Goal: Task Accomplishment & Management: Use online tool/utility

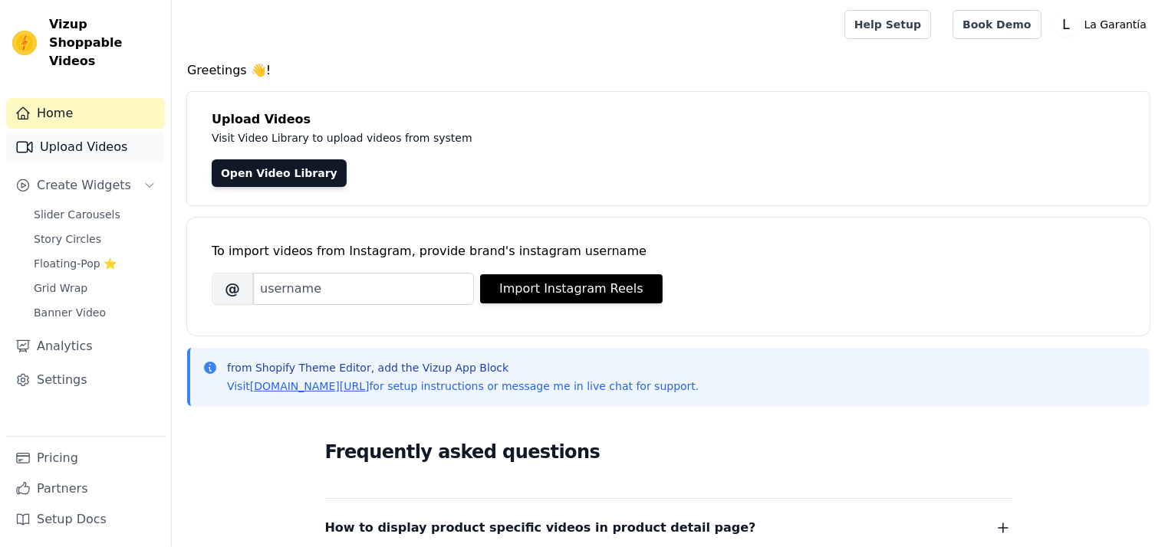
click at [63, 132] on link "Upload Videos" at bounding box center [85, 147] width 159 height 31
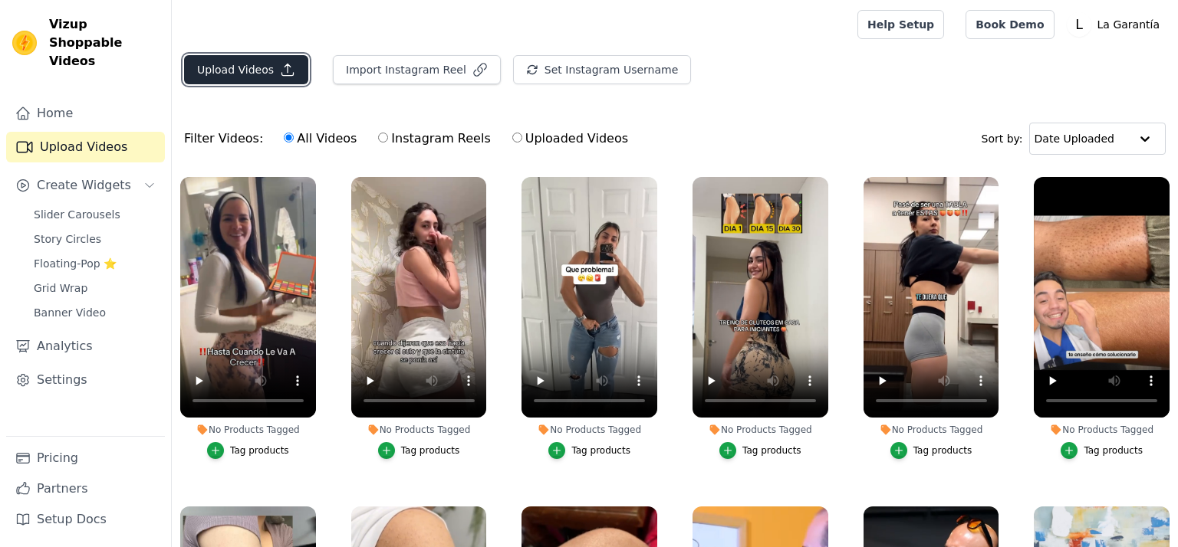
click at [228, 71] on button "Upload Videos" at bounding box center [246, 69] width 124 height 29
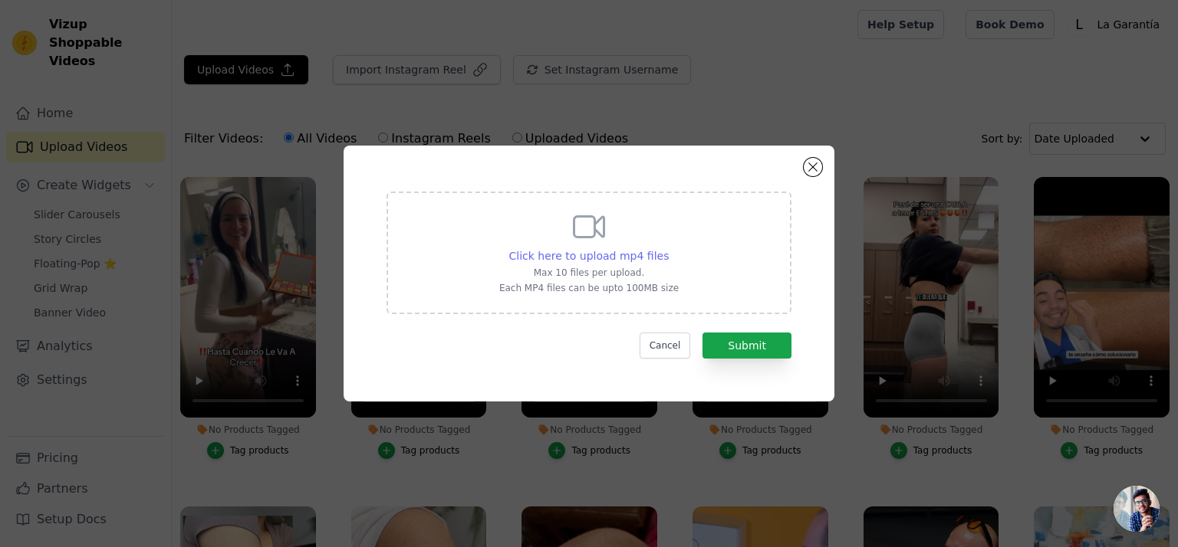
click at [560, 258] on span "Click here to upload mp4 files" at bounding box center [589, 256] width 160 height 12
click at [668, 248] on input "Click here to upload mp4 files Max 10 files per upload. Each MP4 files can be u…" at bounding box center [668, 248] width 1 height 1
type input "C:\fakepath\vid0111.mp4"
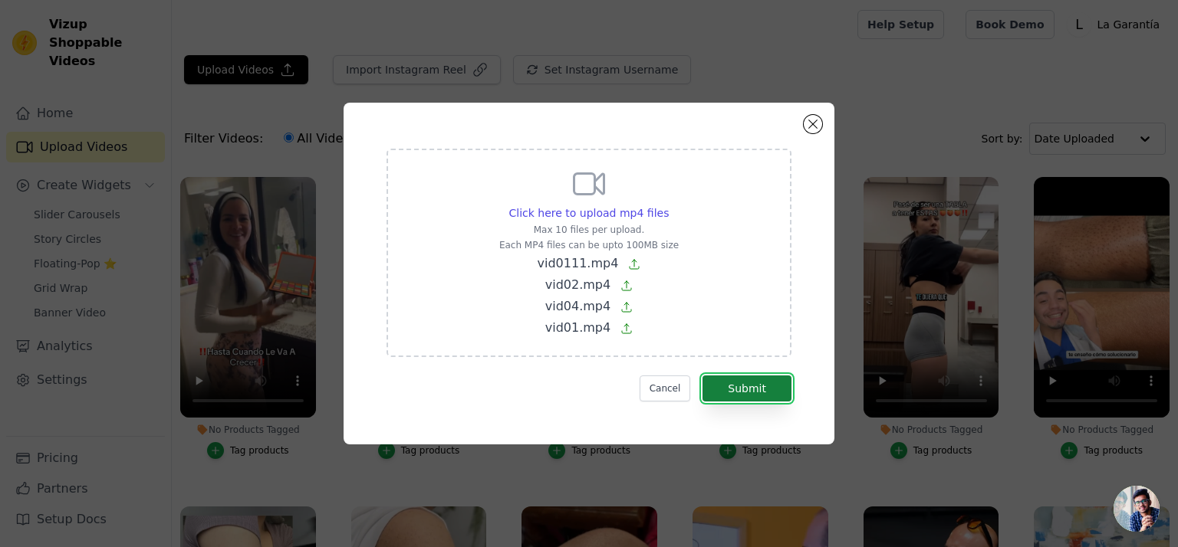
click at [748, 393] on button "Submit" at bounding box center [746, 389] width 89 height 26
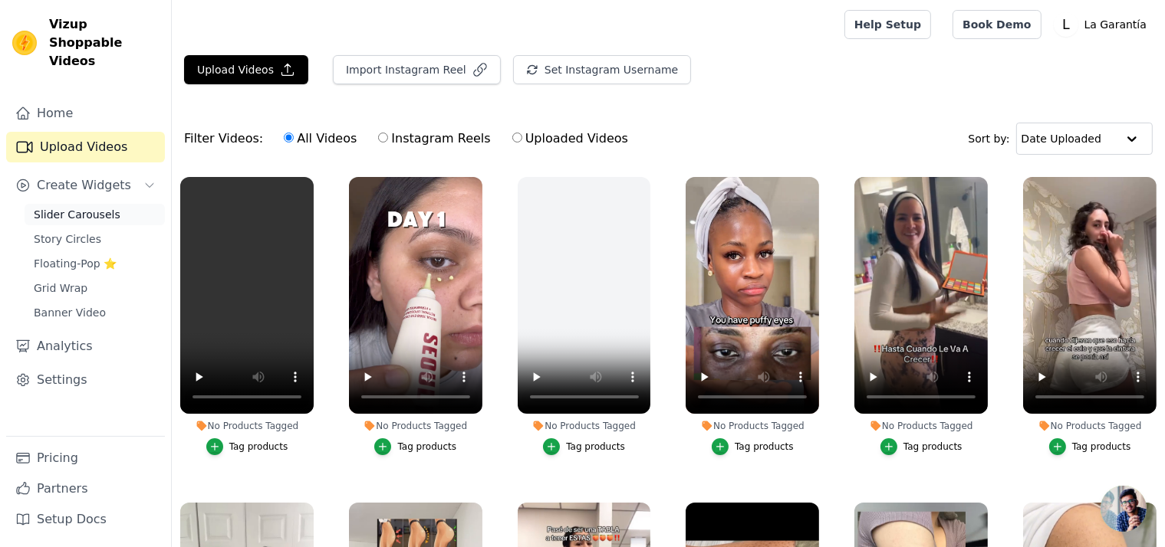
click at [83, 207] on span "Slider Carousels" at bounding box center [77, 214] width 87 height 15
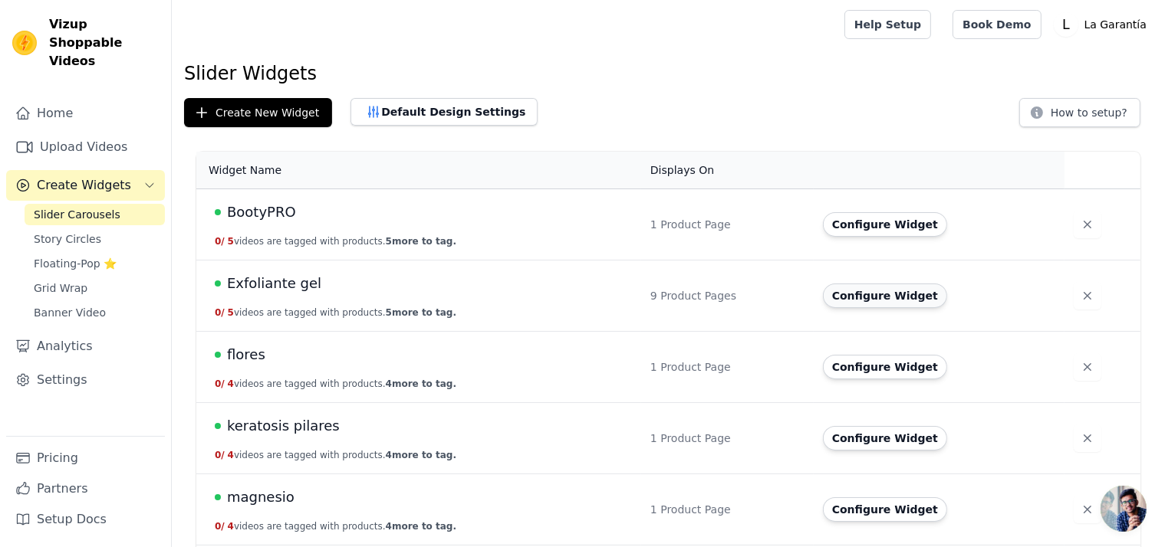
click at [867, 301] on button "Configure Widget" at bounding box center [885, 296] width 124 height 25
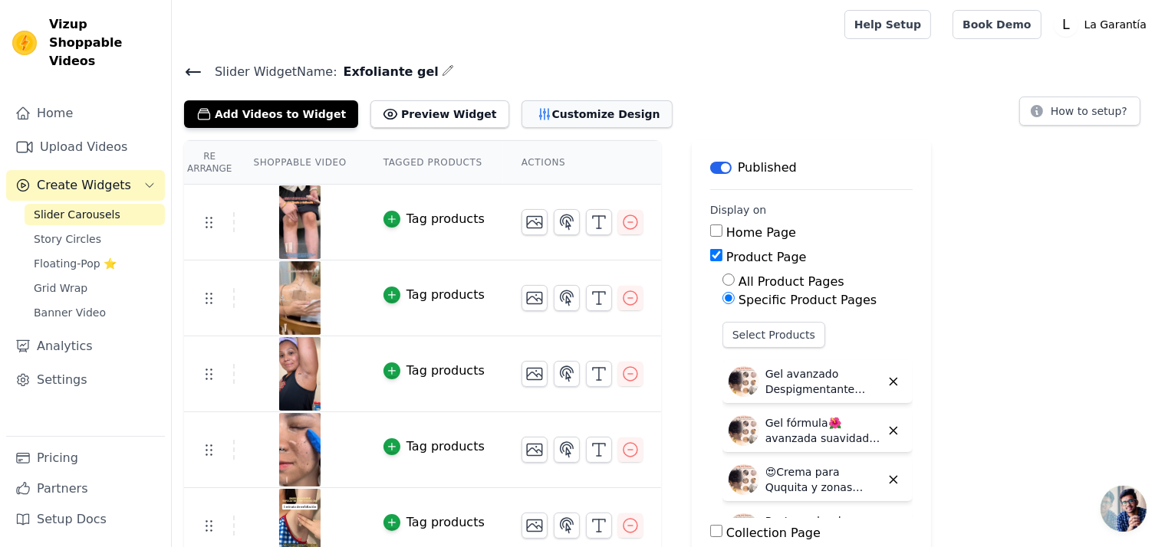
click at [524, 113] on button "Customize Design" at bounding box center [596, 114] width 151 height 28
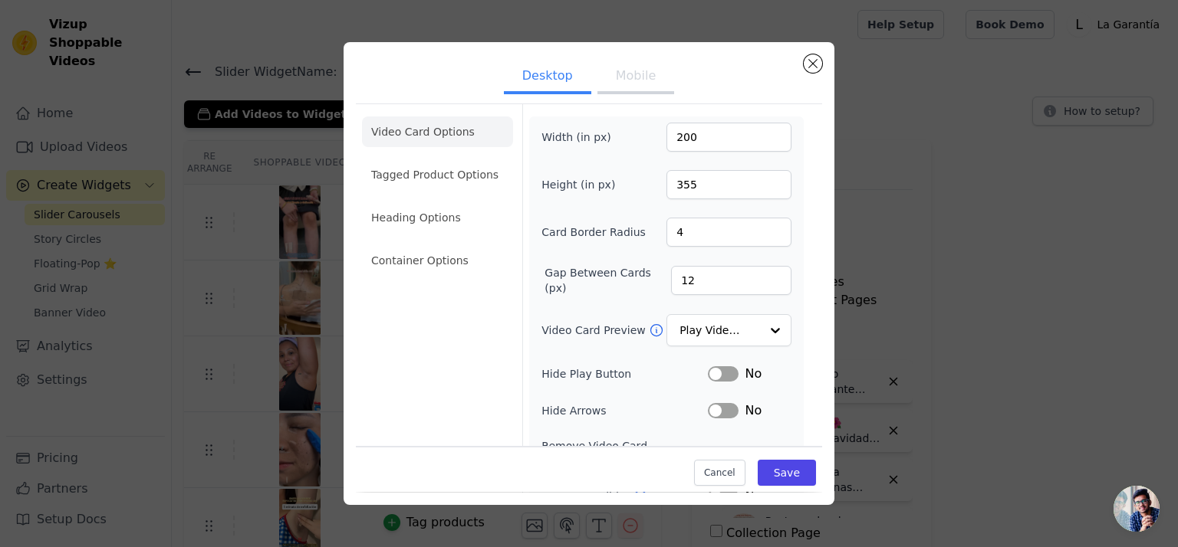
click at [625, 76] on button "Mobile" at bounding box center [635, 78] width 77 height 34
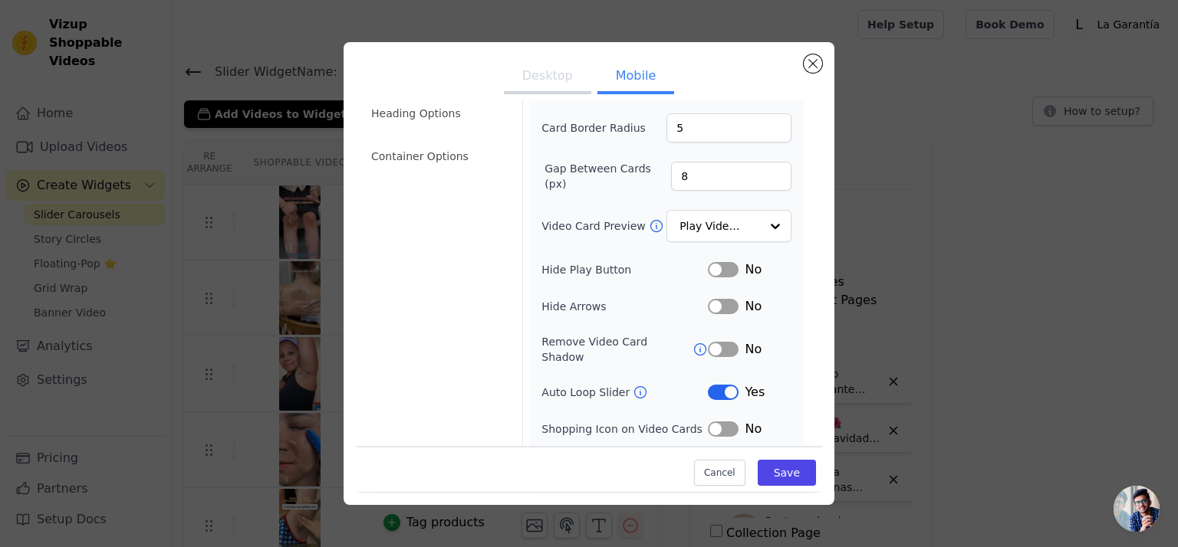
scroll to position [15, 0]
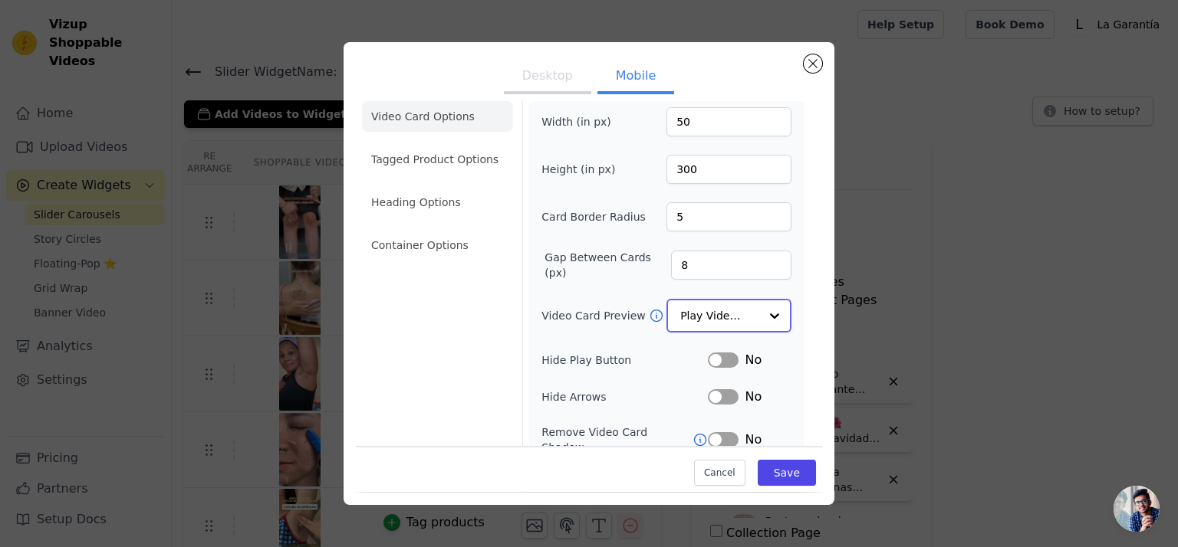
click at [726, 319] on input "Video Card Preview" at bounding box center [719, 316] width 79 height 31
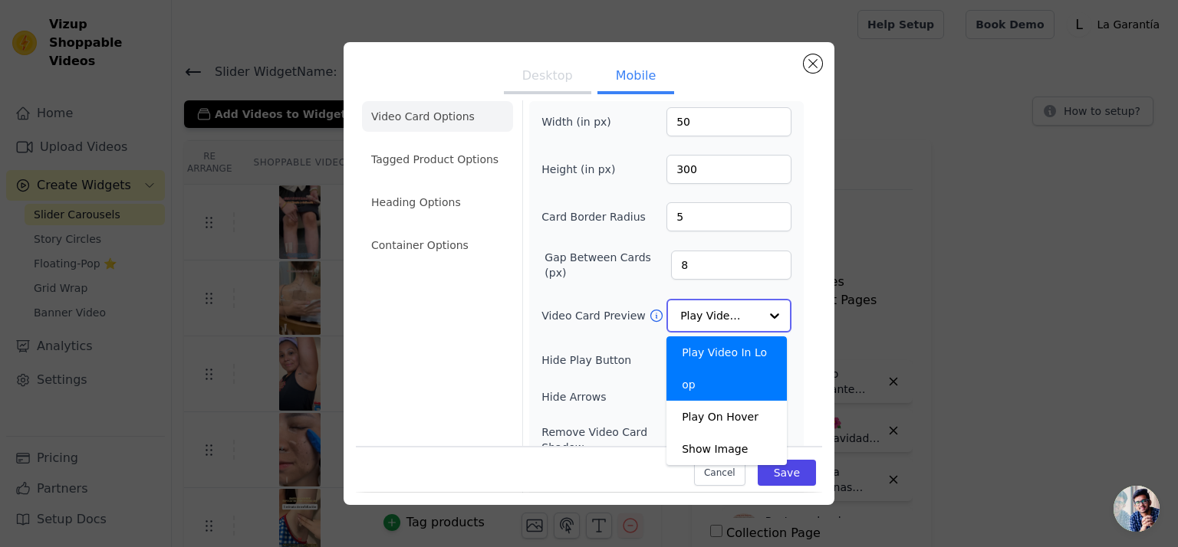
click at [726, 319] on input "Video Card Preview" at bounding box center [719, 316] width 79 height 31
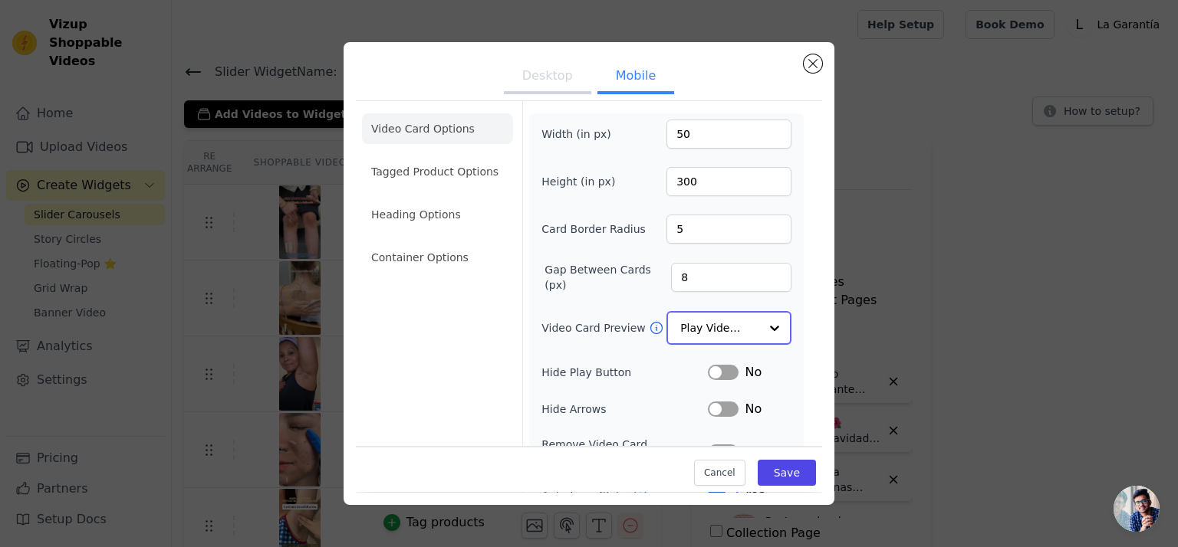
scroll to position [0, 0]
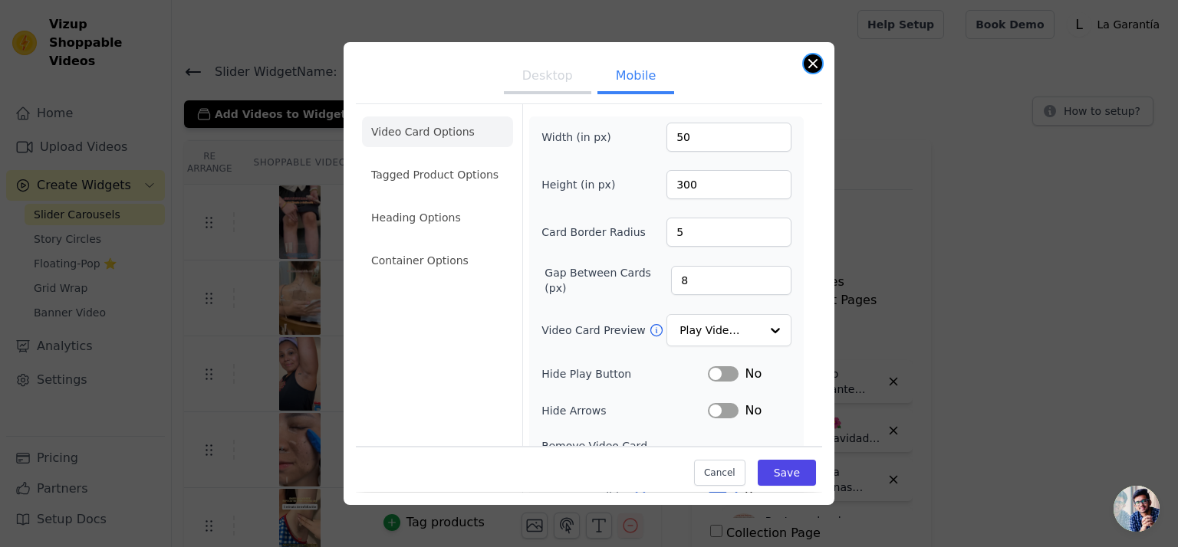
click at [814, 64] on button "Close modal" at bounding box center [813, 63] width 18 height 18
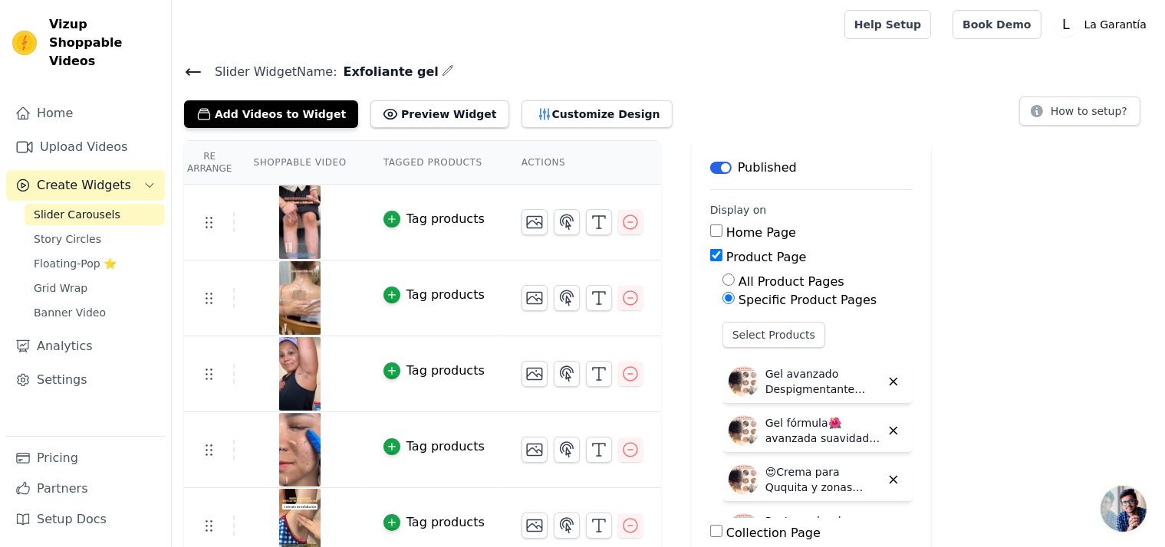
click at [71, 207] on span "Slider Carousels" at bounding box center [77, 214] width 87 height 15
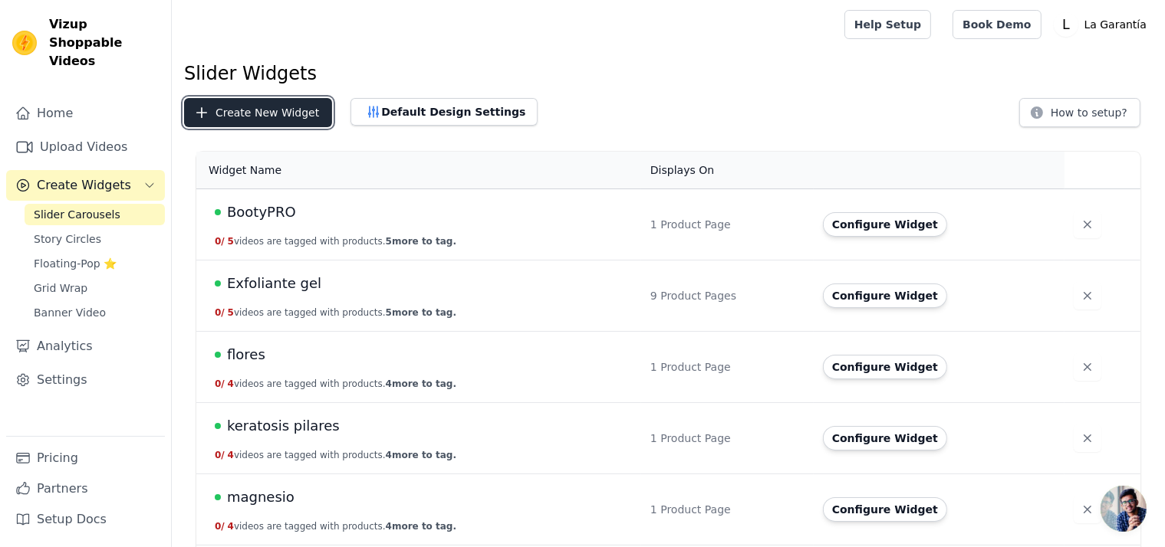
click at [268, 117] on button "Create New Widget" at bounding box center [258, 112] width 148 height 29
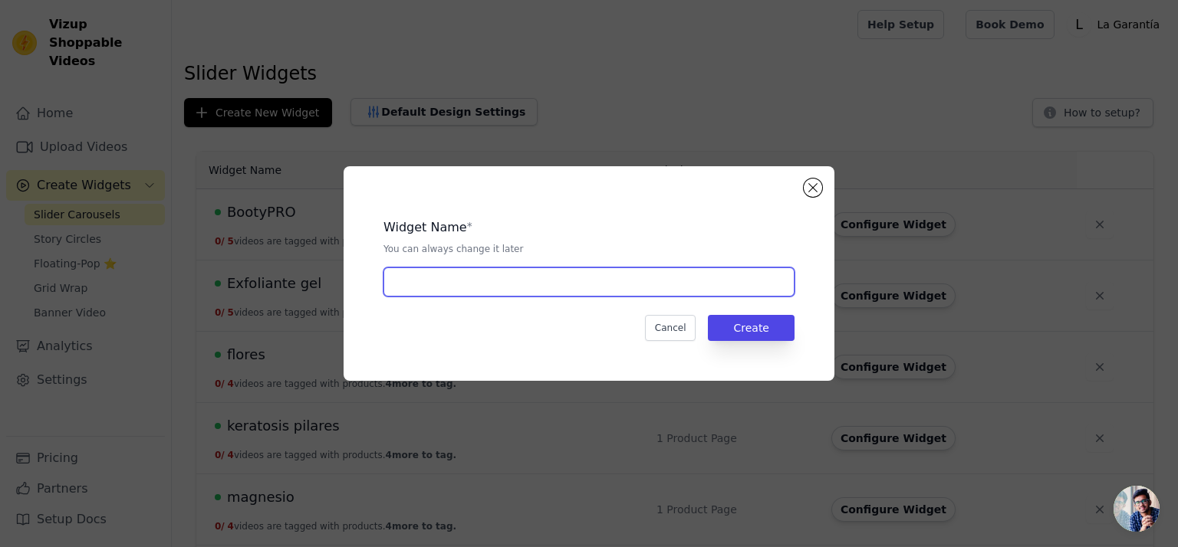
click at [415, 286] on input "text" at bounding box center [588, 282] width 411 height 29
type input "1988"
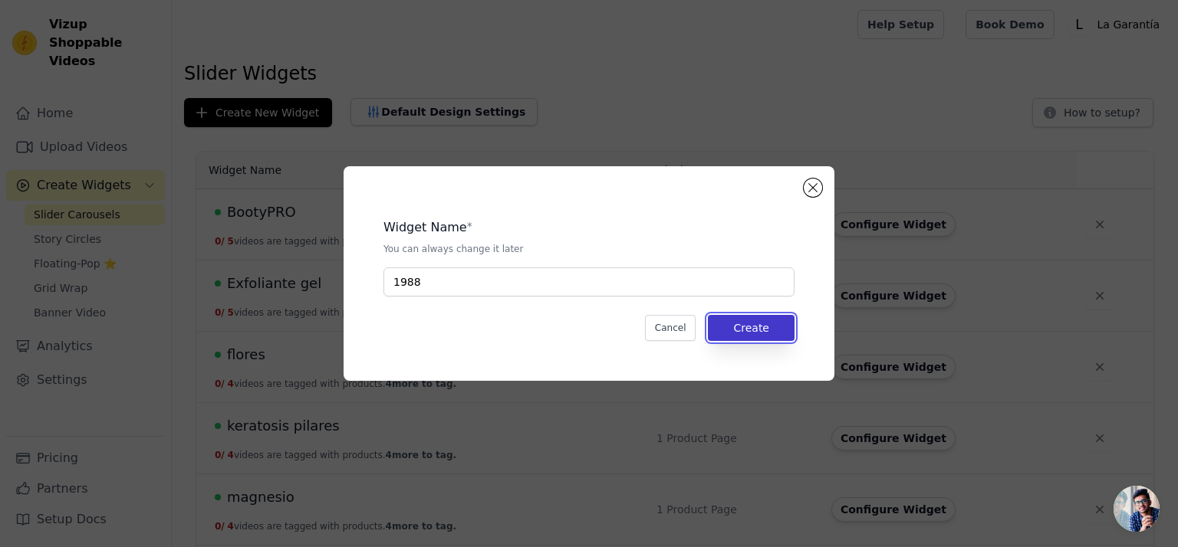
click at [755, 331] on button "Create" at bounding box center [751, 328] width 87 height 26
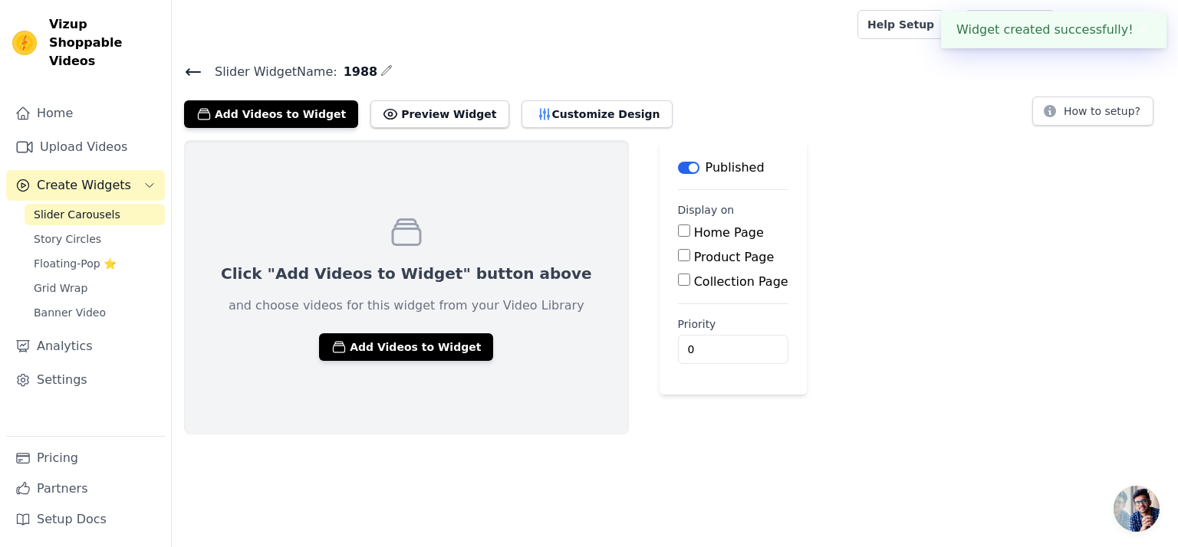
click at [678, 257] on input "Product Page" at bounding box center [684, 255] width 12 height 12
checkbox input "true"
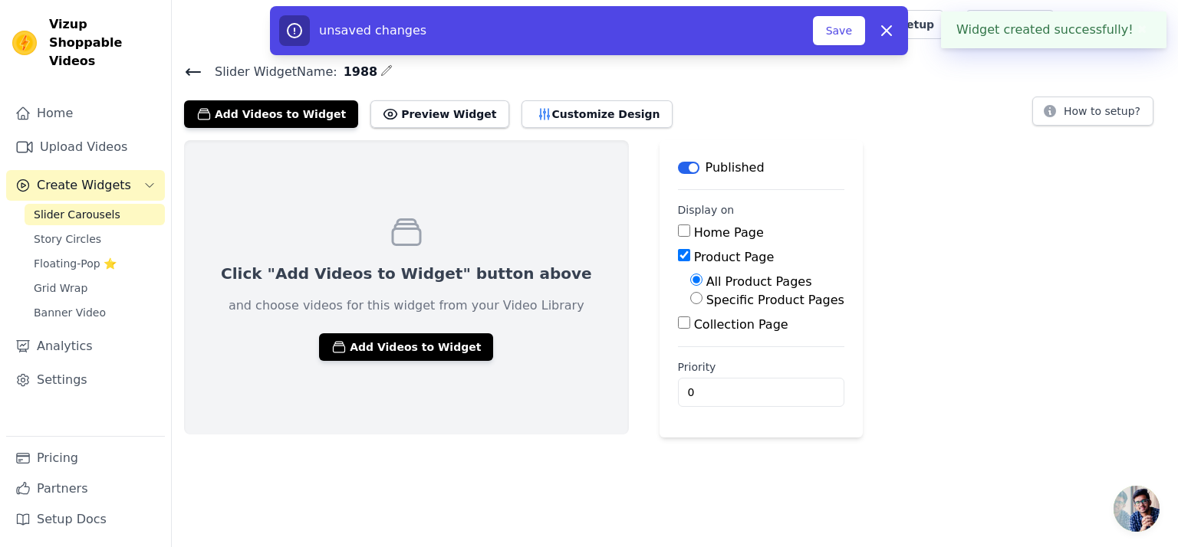
click at [706, 297] on label "Specific Product Pages" at bounding box center [775, 300] width 138 height 15
click at [690, 297] on input "Specific Product Pages" at bounding box center [696, 298] width 12 height 12
radio input "true"
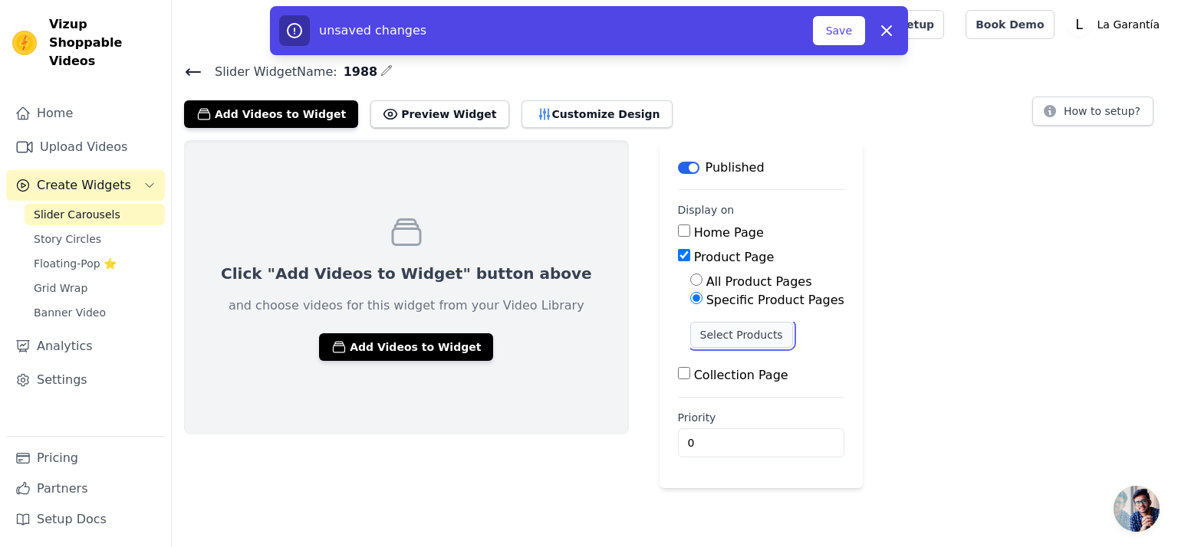
click at [690, 341] on button "Select Products" at bounding box center [741, 335] width 103 height 26
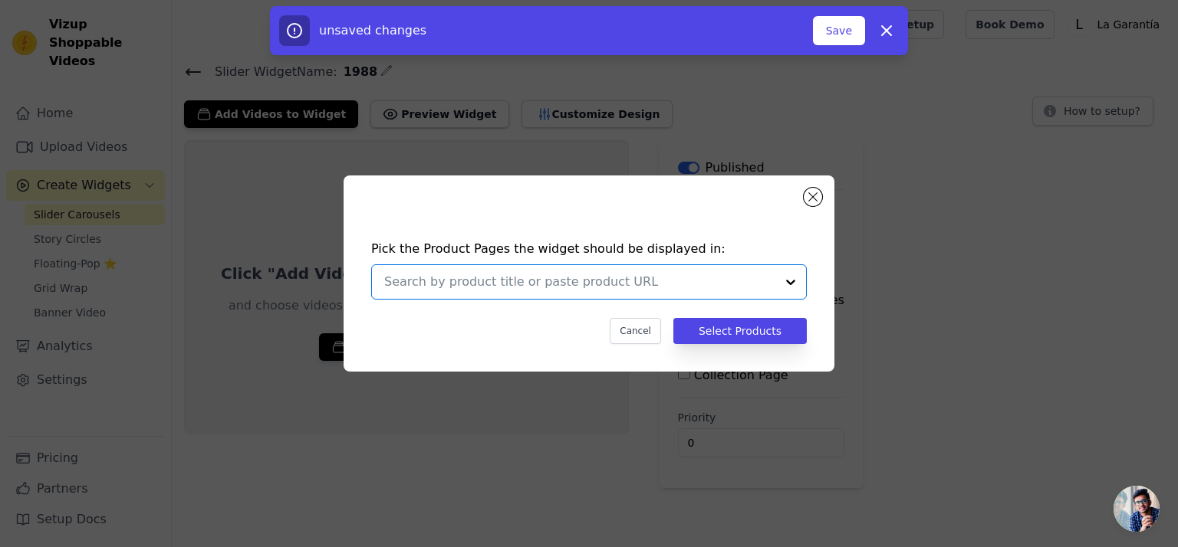
click at [436, 282] on input "text" at bounding box center [579, 282] width 391 height 18
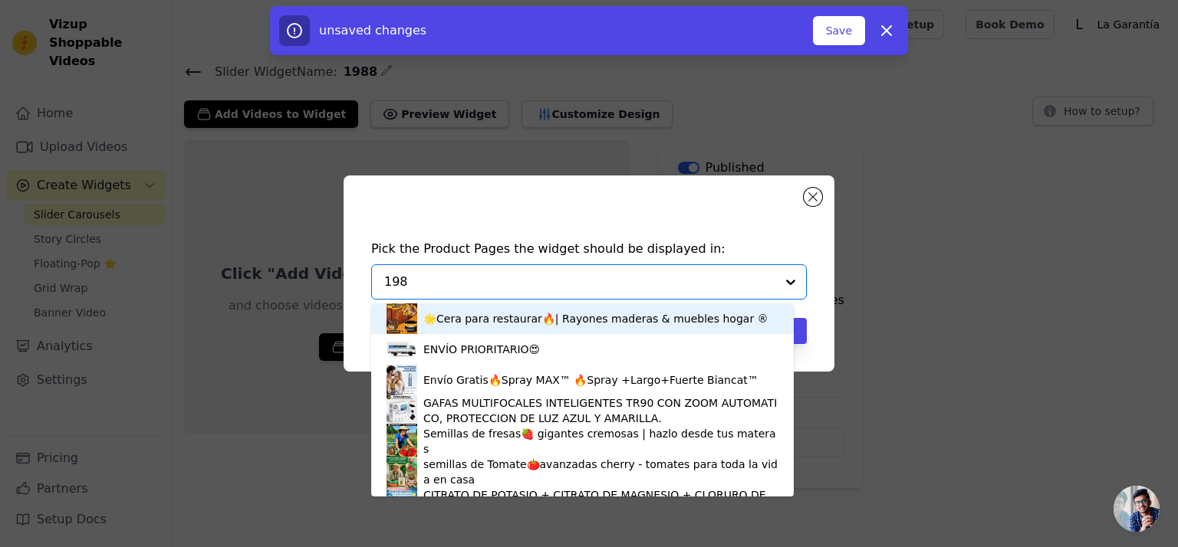
type input "1988"
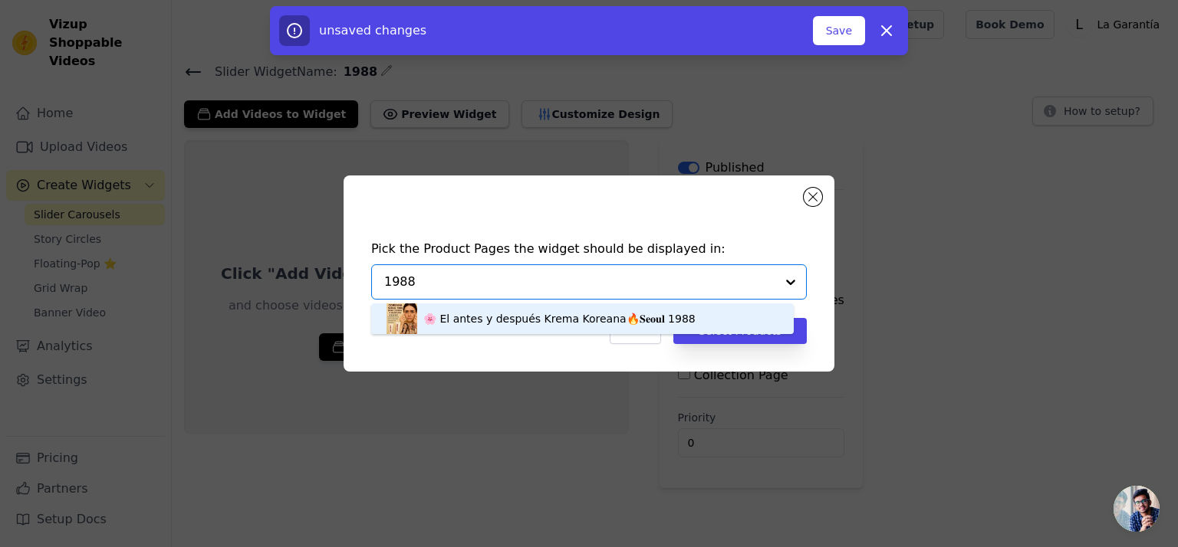
click at [466, 320] on div "🌸 El antes y después Krema Koreana🔥𝐒𝐞𝐨𝐮𝐥 1988" at bounding box center [559, 318] width 272 height 15
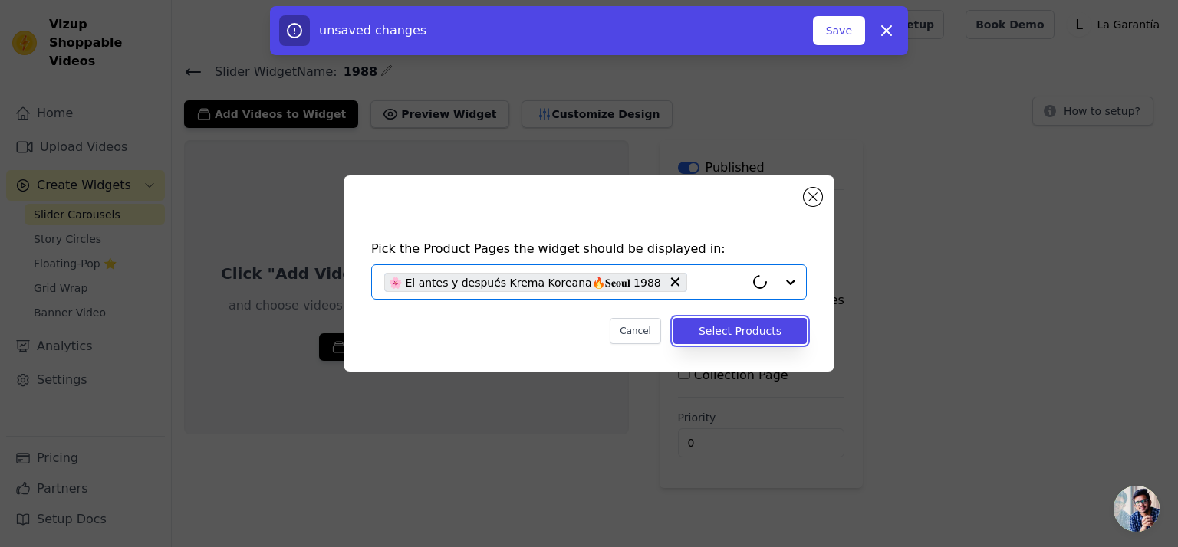
click at [725, 327] on button "Select Products" at bounding box center [739, 331] width 133 height 26
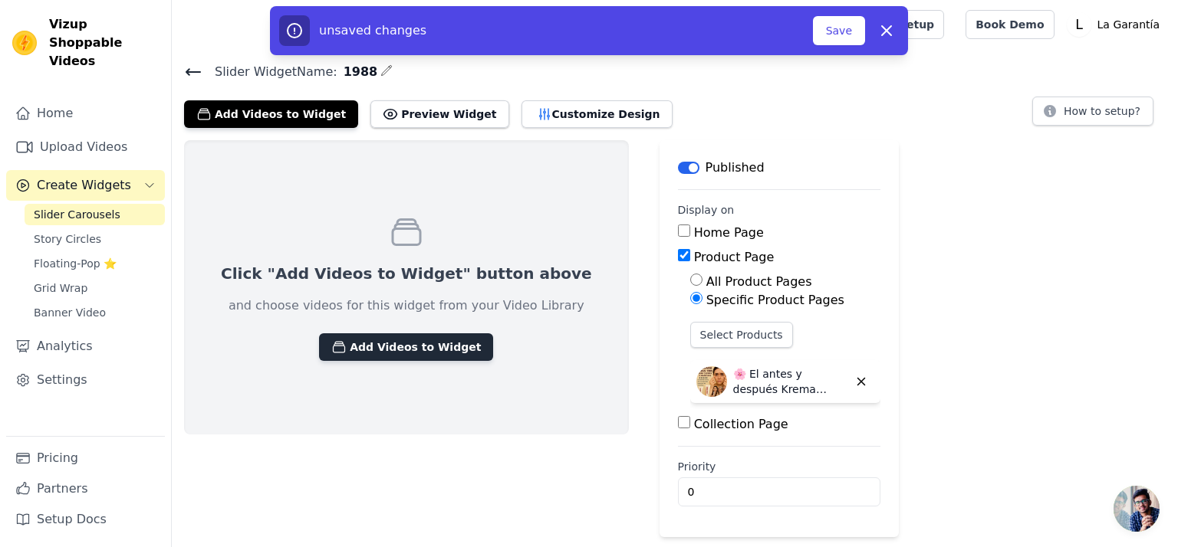
click at [357, 342] on button "Add Videos to Widget" at bounding box center [406, 348] width 174 height 28
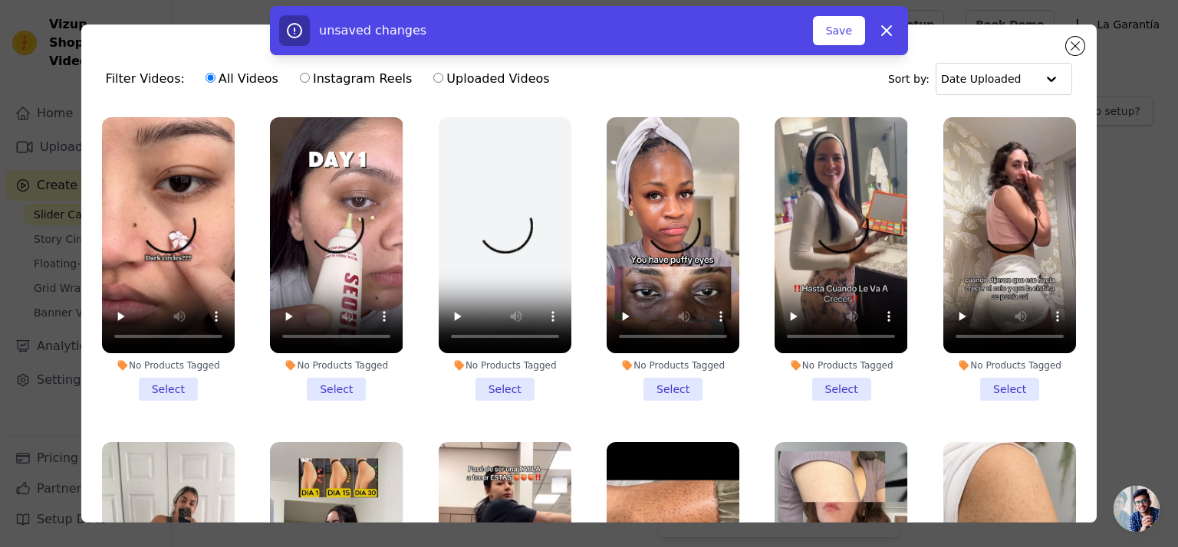
click at [326, 383] on li "No Products Tagged Select" at bounding box center [336, 259] width 133 height 284
click at [0, 0] on input "No Products Tagged Select" at bounding box center [0, 0] width 0 height 0
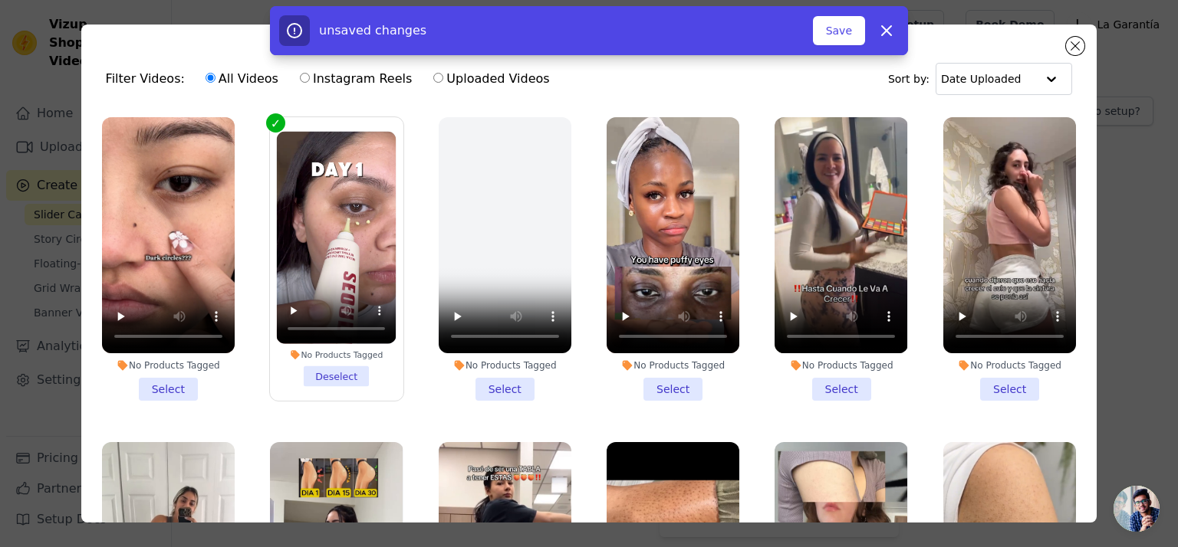
click at [498, 384] on li "No Products Tagged Select" at bounding box center [505, 259] width 133 height 284
click at [0, 0] on input "No Products Tagged Select" at bounding box center [0, 0] width 0 height 0
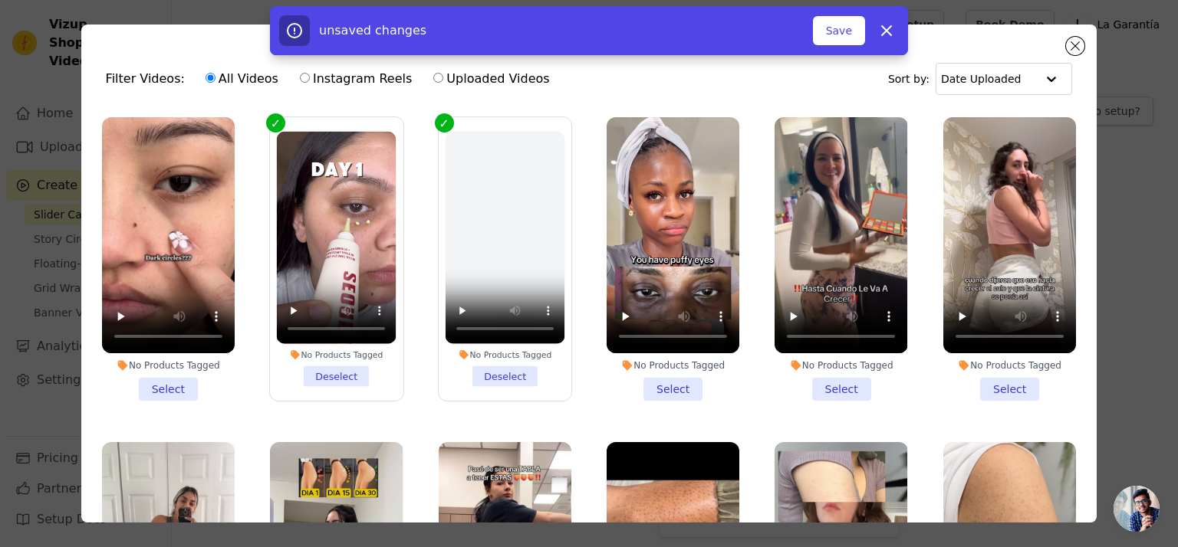
click at [670, 389] on li "No Products Tagged Select" at bounding box center [673, 259] width 133 height 284
click at [0, 0] on input "No Products Tagged Select" at bounding box center [0, 0] width 0 height 0
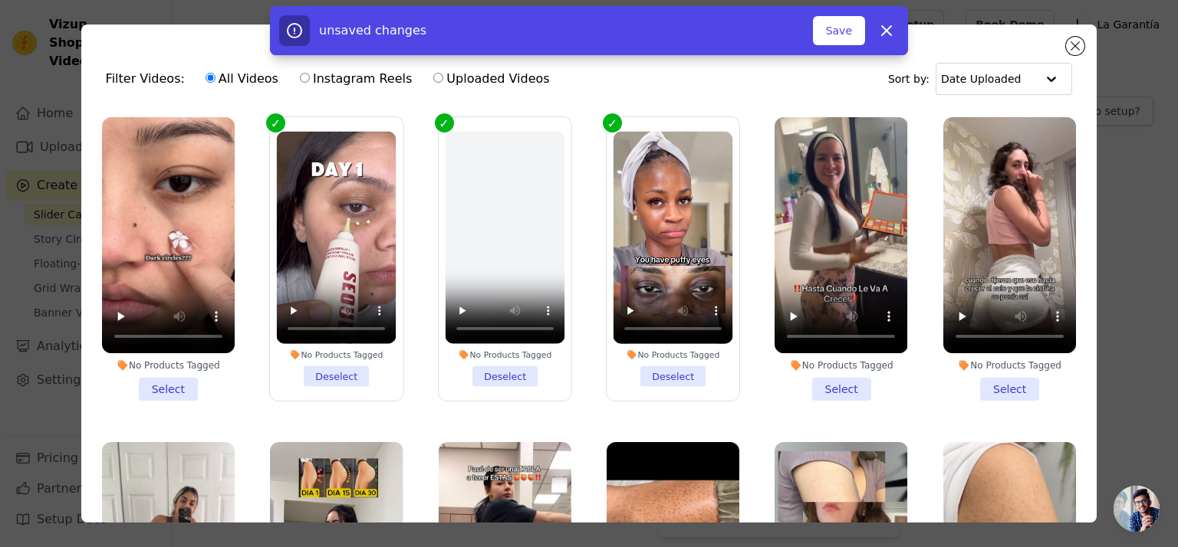
click at [163, 387] on li "No Products Tagged Select" at bounding box center [168, 259] width 133 height 284
click at [0, 0] on input "No Products Tagged Select" at bounding box center [0, 0] width 0 height 0
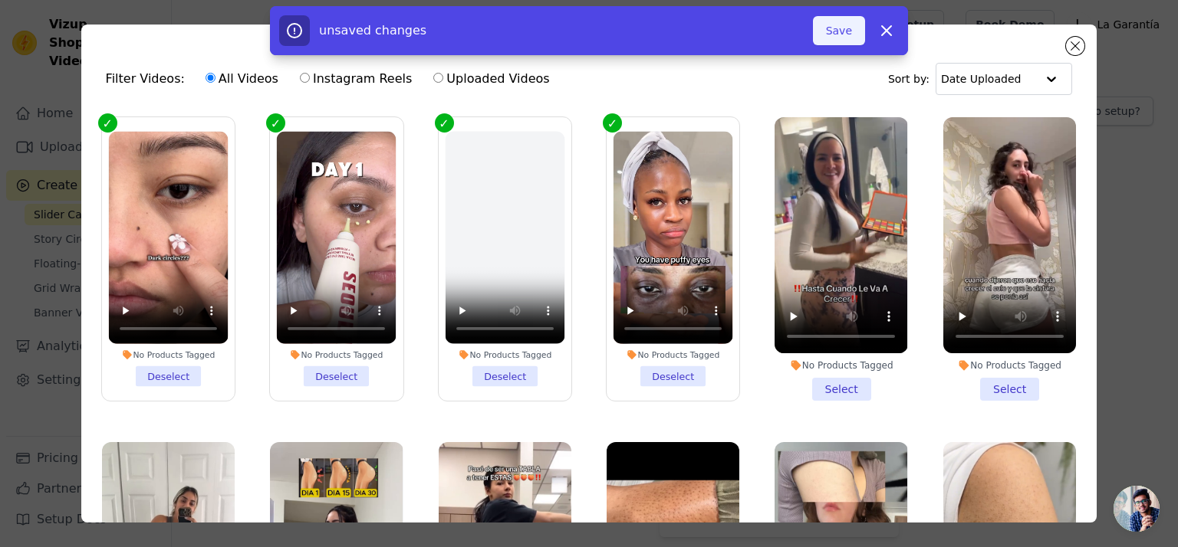
click at [839, 34] on button "Save" at bounding box center [839, 30] width 52 height 29
click at [797, 34] on button "Add To Widget" at bounding box center [813, 30] width 103 height 29
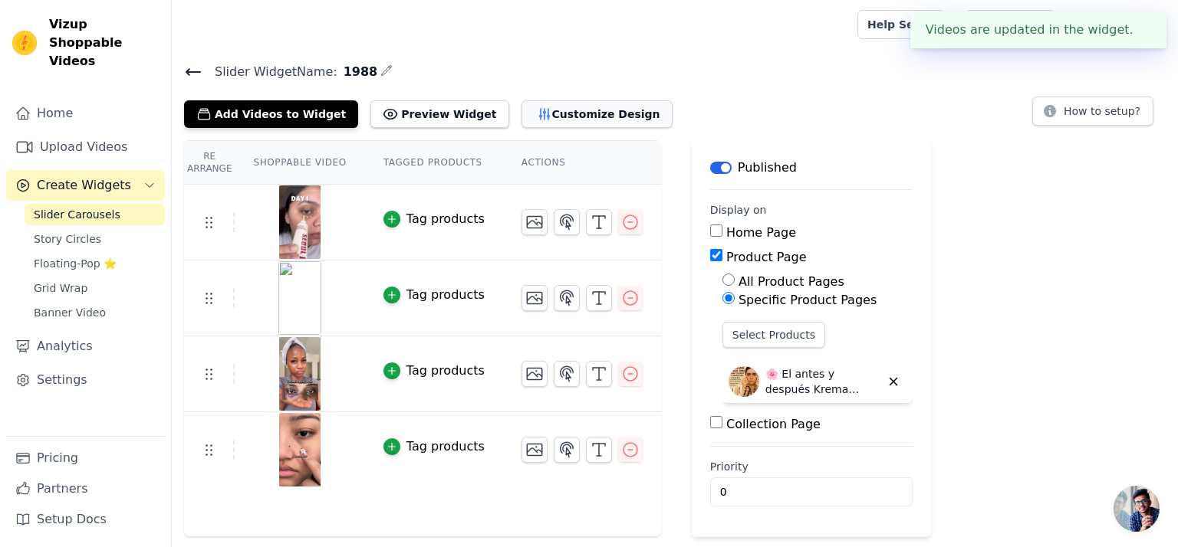
click at [535, 108] on button "Customize Design" at bounding box center [596, 114] width 151 height 28
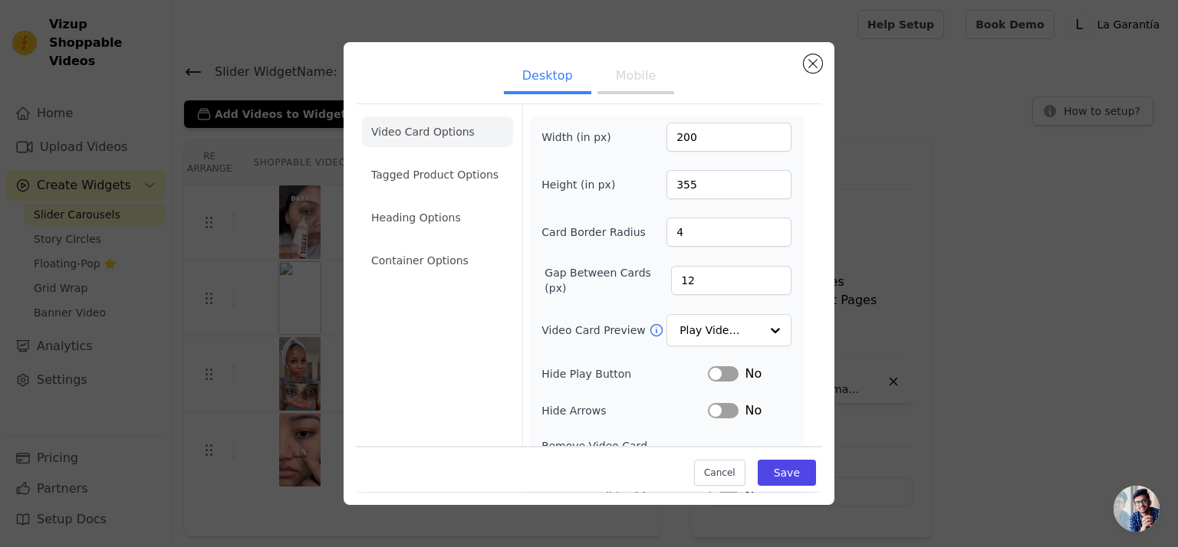
click at [642, 87] on button "Mobile" at bounding box center [635, 78] width 77 height 34
click at [676, 130] on input "200" at bounding box center [728, 137] width 125 height 29
type input "50"
type input "300"
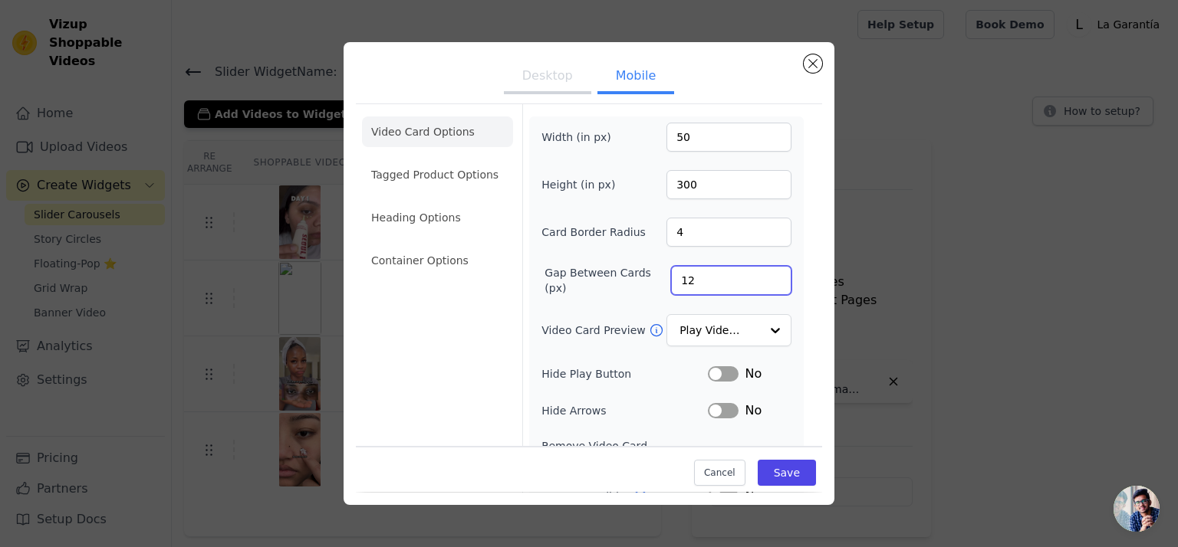
click at [677, 282] on input "12" at bounding box center [731, 280] width 120 height 29
click at [677, 282] on input "128" at bounding box center [731, 280] width 120 height 29
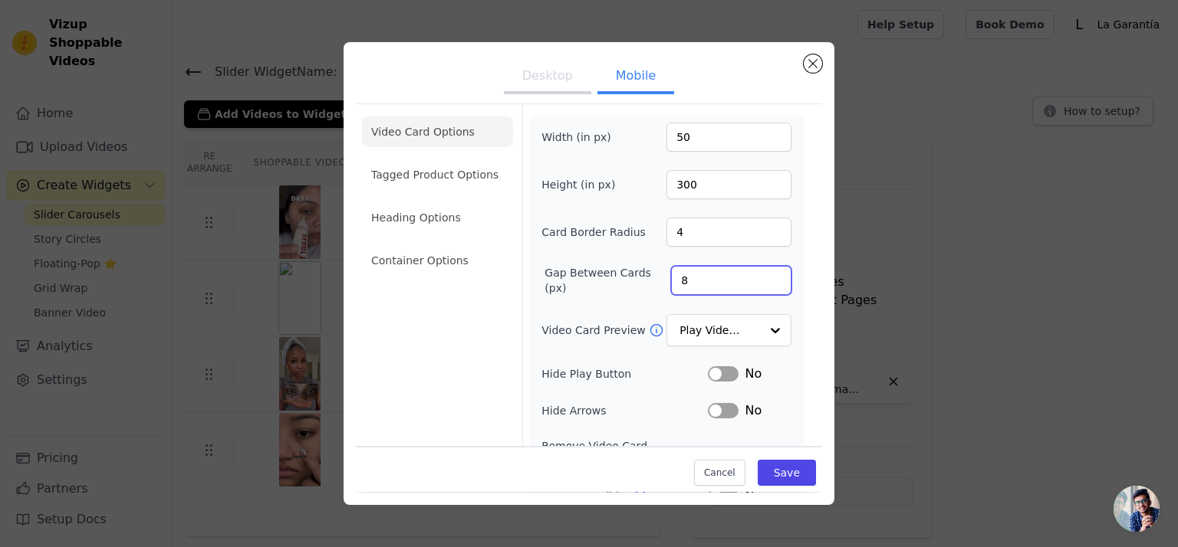
type input "8"
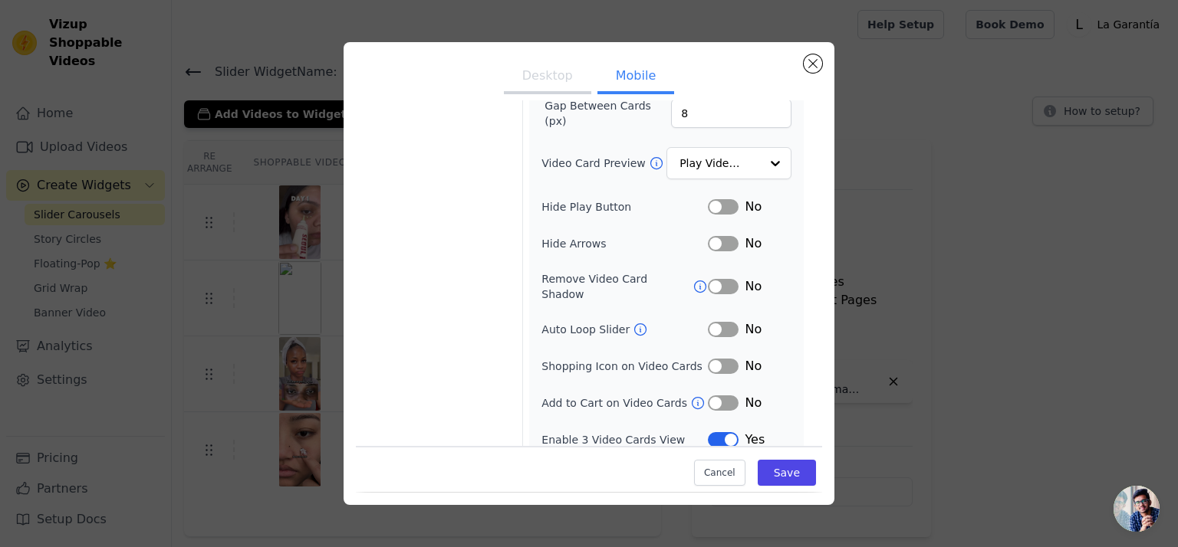
scroll to position [169, 0]
click at [720, 321] on button "Label" at bounding box center [723, 328] width 31 height 15
click at [773, 473] on button "Save" at bounding box center [787, 474] width 58 height 26
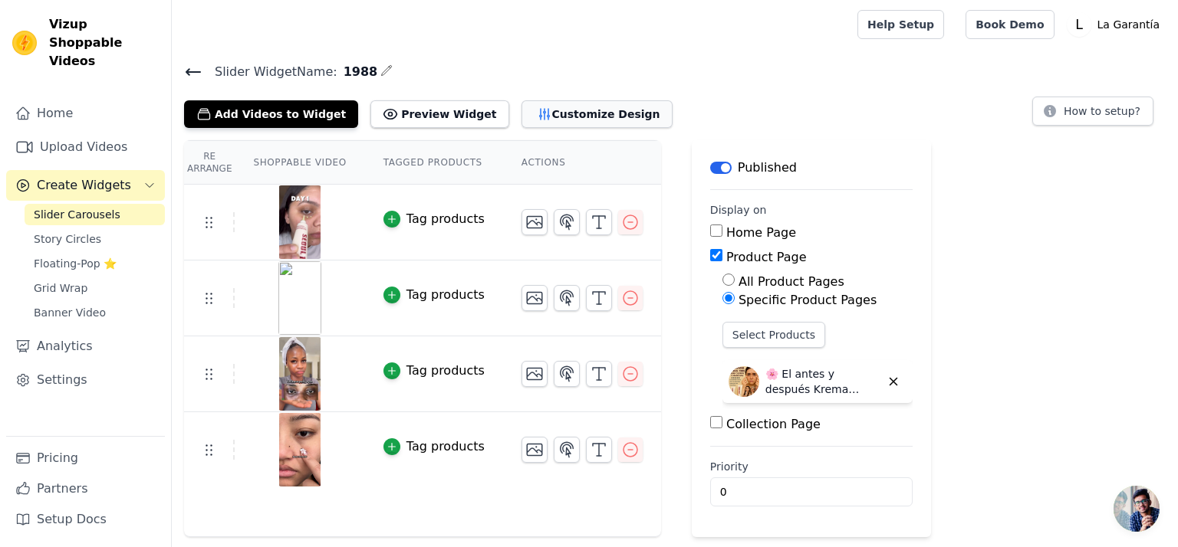
click at [522, 115] on button "Customize Design" at bounding box center [596, 114] width 151 height 28
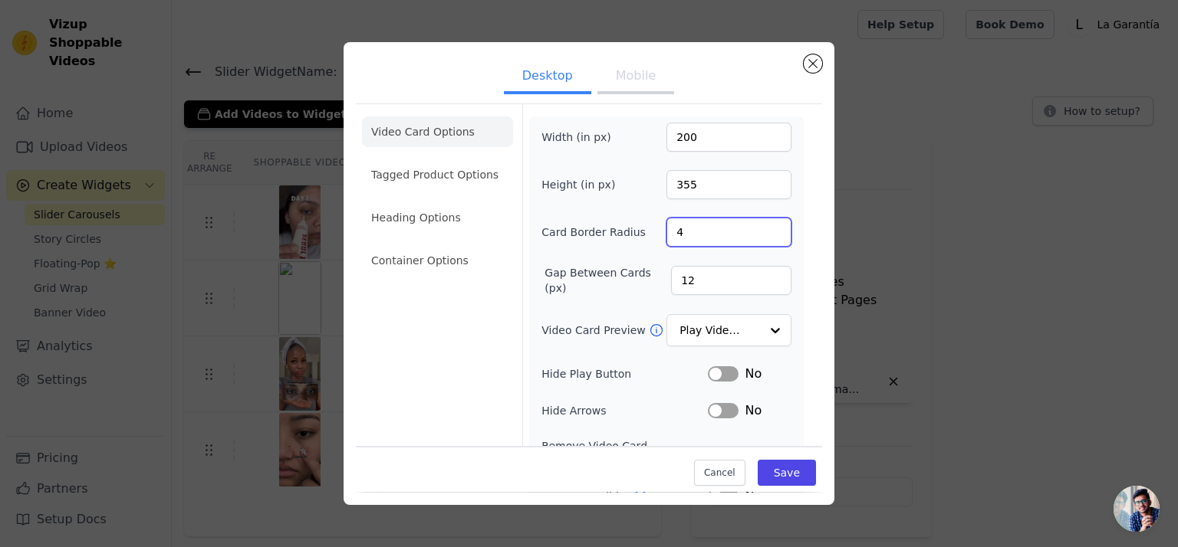
click at [666, 232] on input "4" at bounding box center [728, 232] width 125 height 29
type input "8"
click at [794, 469] on button "Save" at bounding box center [787, 474] width 58 height 26
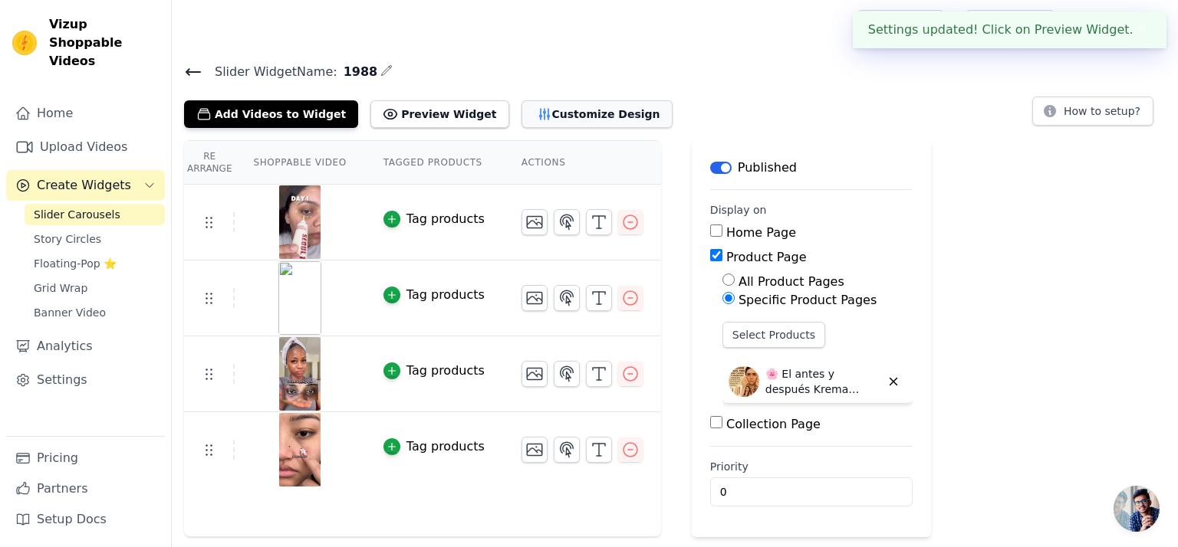
click at [527, 109] on button "Customize Design" at bounding box center [596, 114] width 151 height 28
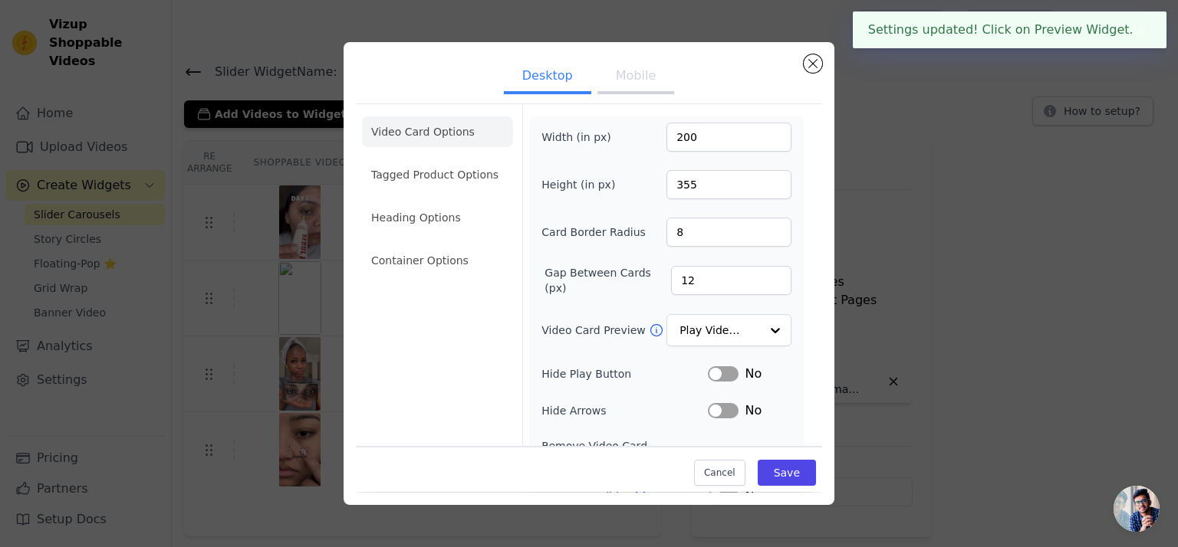
click at [634, 74] on button "Mobile" at bounding box center [635, 78] width 77 height 34
click at [679, 232] on input "4" at bounding box center [728, 232] width 125 height 29
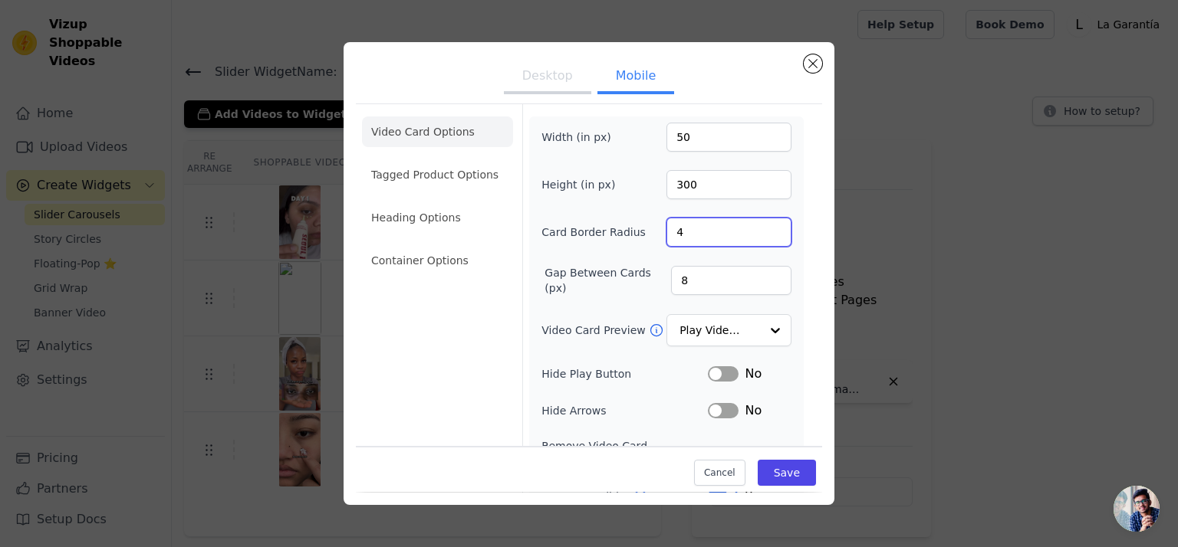
click at [678, 232] on input "4" at bounding box center [728, 232] width 125 height 29
drag, startPoint x: 675, startPoint y: 232, endPoint x: 661, endPoint y: 234, distance: 14.0
click at [666, 234] on input "4" at bounding box center [728, 232] width 125 height 29
type input "8"
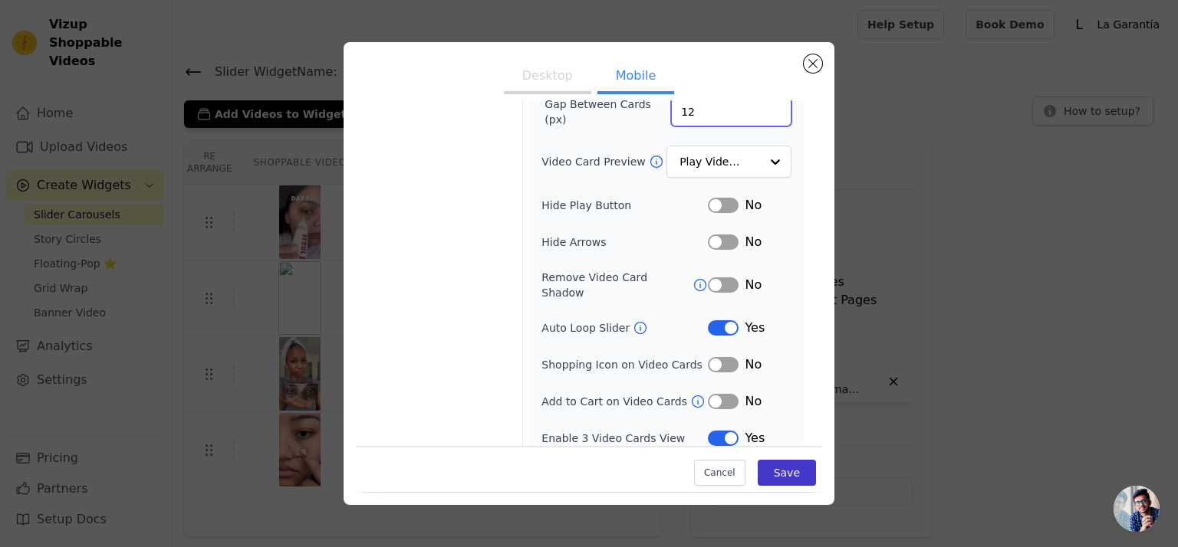
type input "12"
click at [784, 470] on button "Save" at bounding box center [787, 474] width 58 height 26
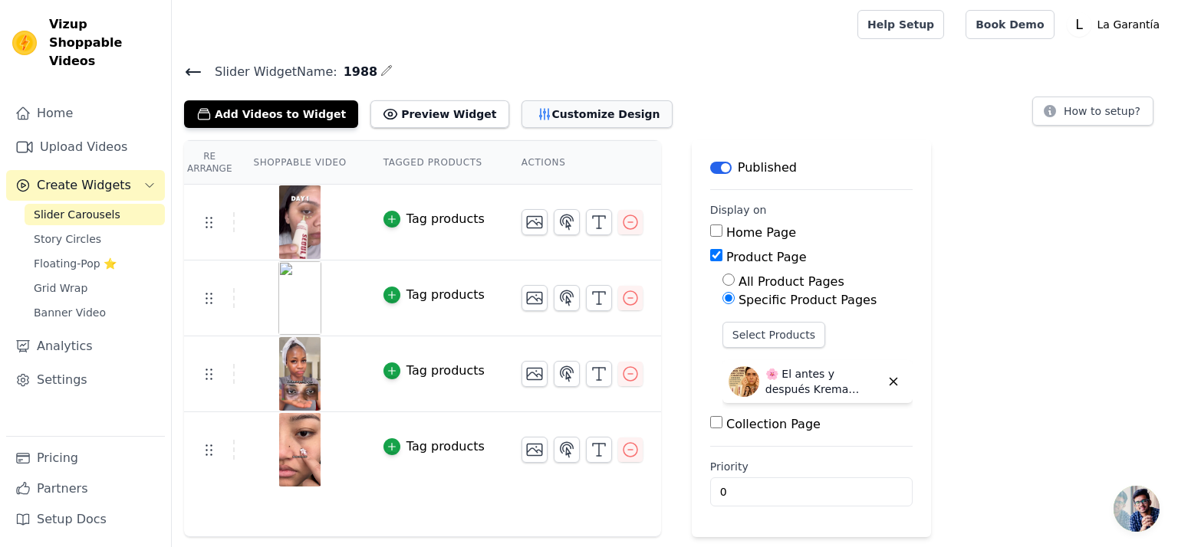
click at [561, 111] on button "Customize Design" at bounding box center [596, 114] width 151 height 28
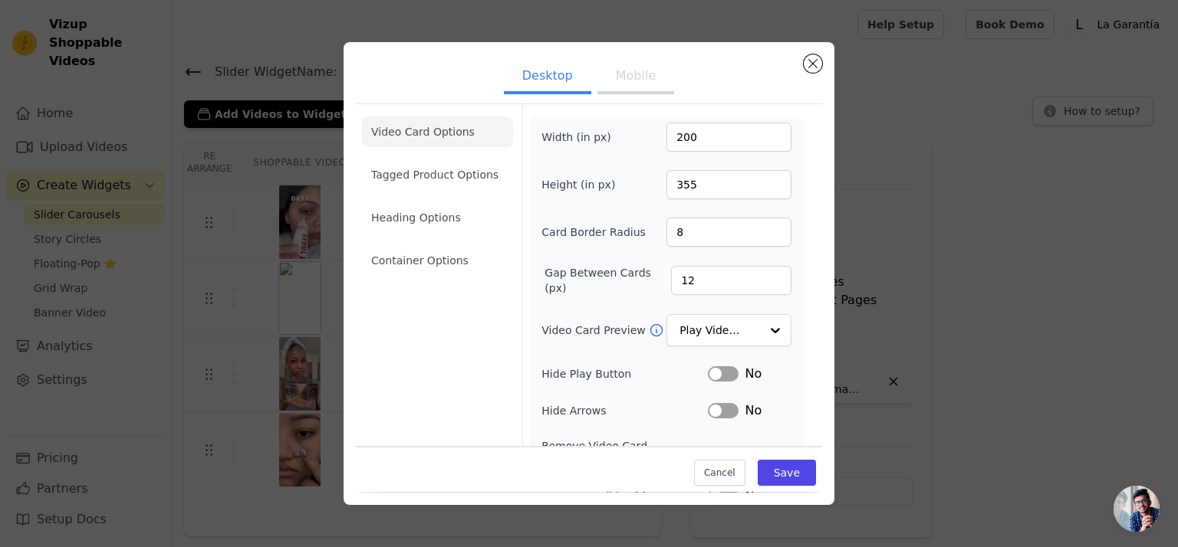
click at [626, 75] on button "Mobile" at bounding box center [635, 78] width 77 height 34
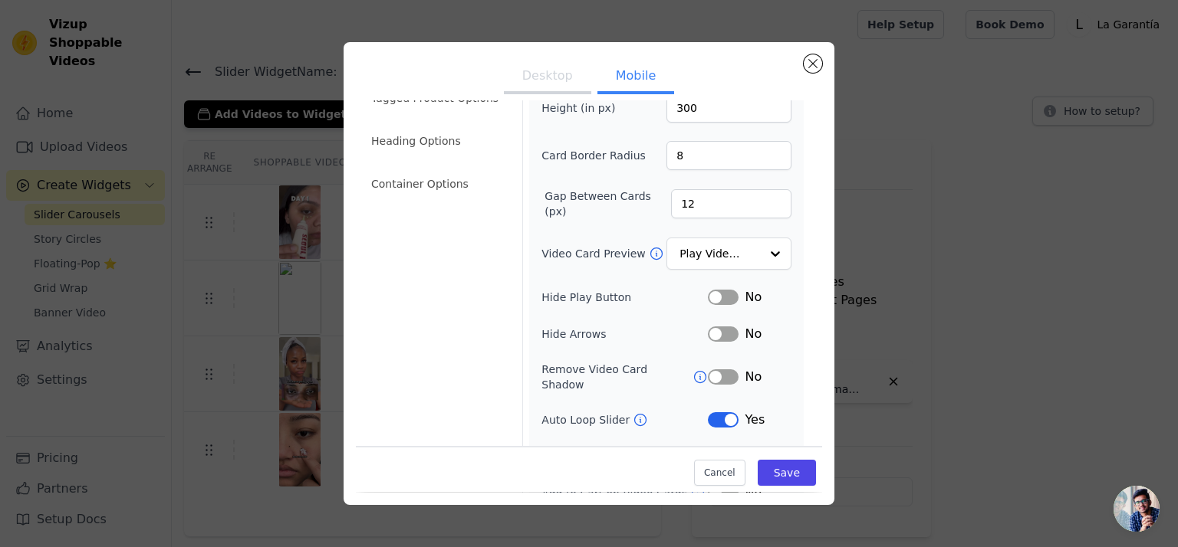
scroll to position [0, 0]
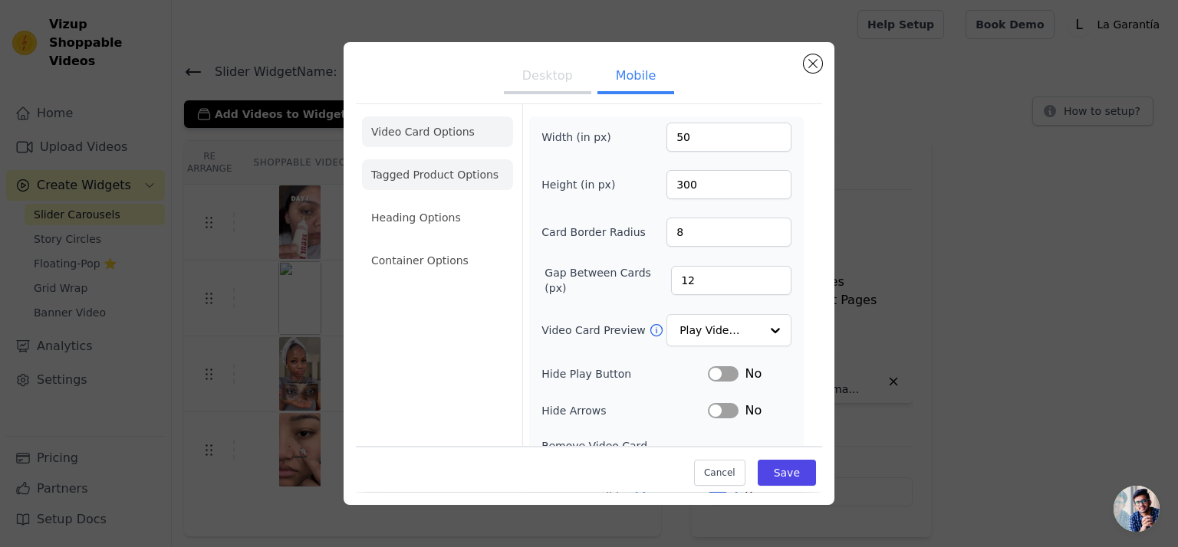
click at [432, 169] on li "Tagged Product Options" at bounding box center [437, 174] width 151 height 31
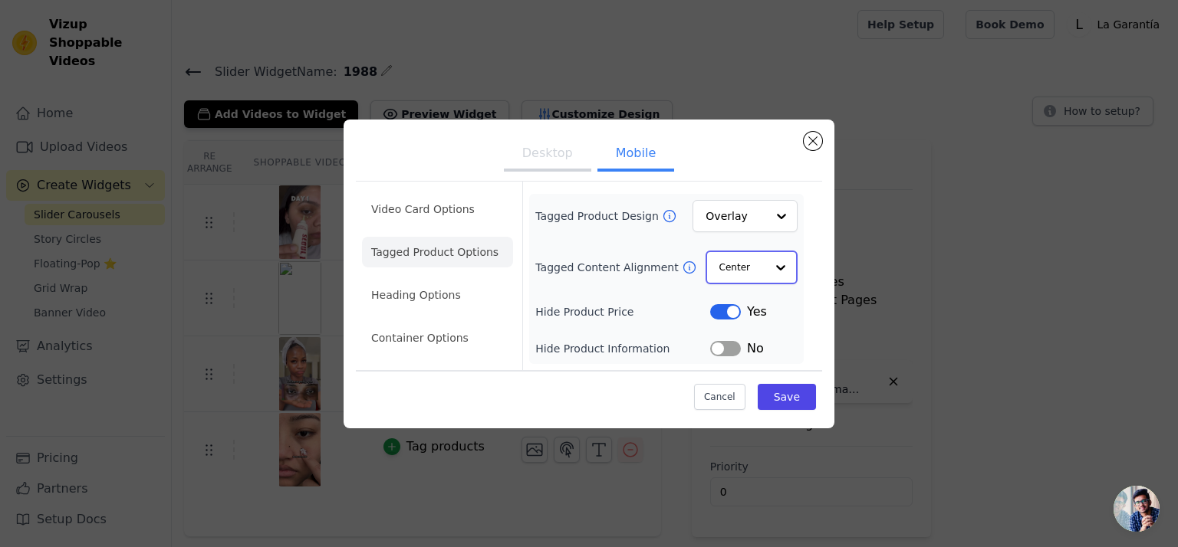
click at [746, 268] on input "Tagged Content Alignment" at bounding box center [742, 267] width 46 height 31
click at [591, 265] on label "Tagged Content Alignment" at bounding box center [608, 267] width 146 height 15
click at [719, 265] on input "Tagged Content Alignment" at bounding box center [742, 267] width 46 height 31
click at [408, 288] on li "Heading Options" at bounding box center [437, 296] width 151 height 31
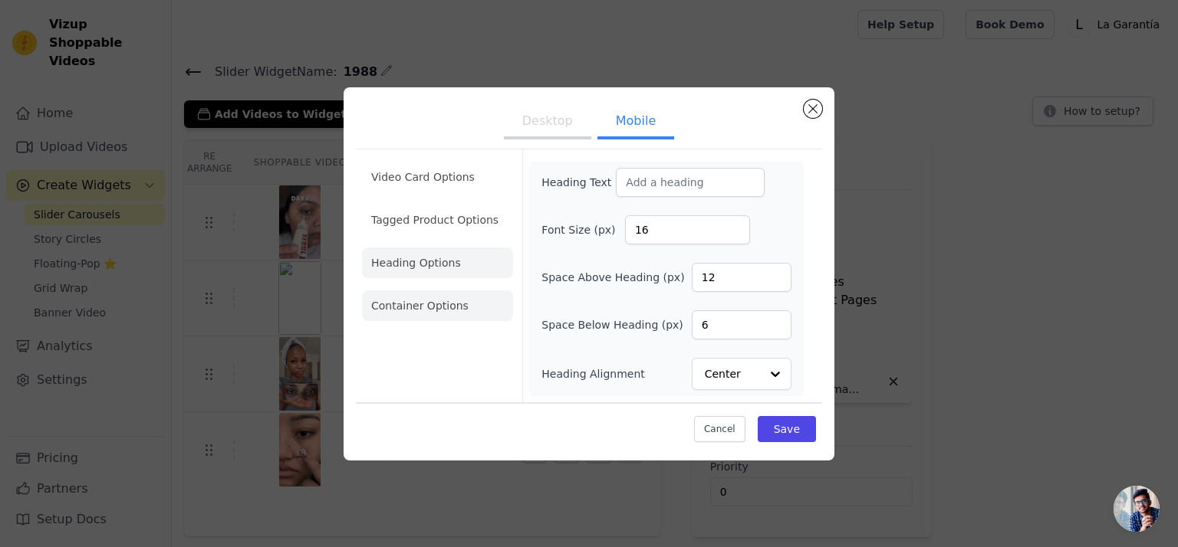
click at [414, 302] on li "Container Options" at bounding box center [437, 306] width 151 height 31
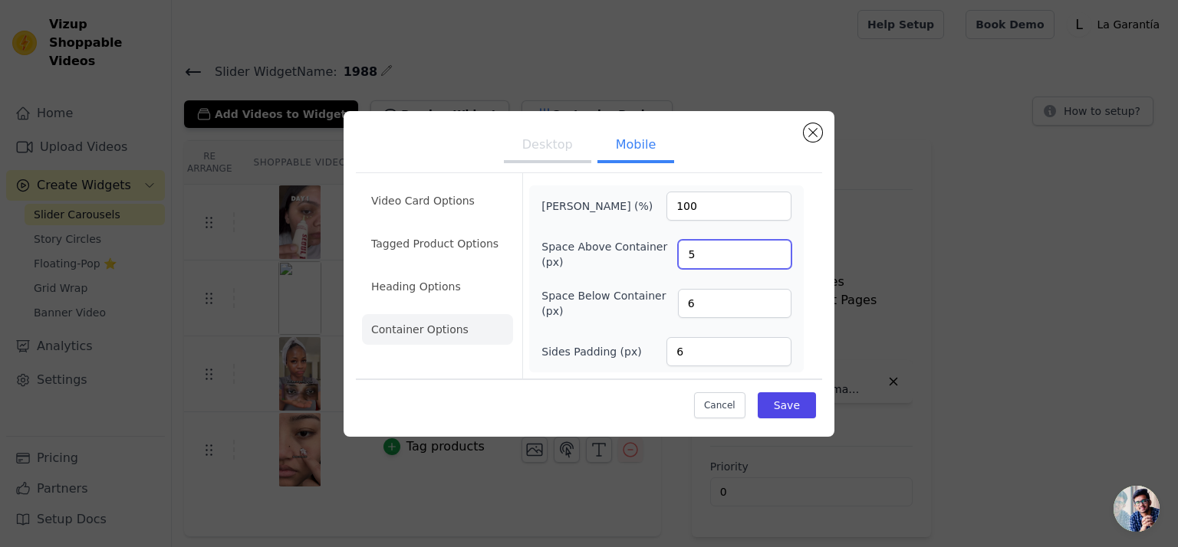
type input "5"
click at [776, 258] on input "5" at bounding box center [734, 254] width 113 height 29
click at [799, 406] on button "Save" at bounding box center [787, 406] width 58 height 26
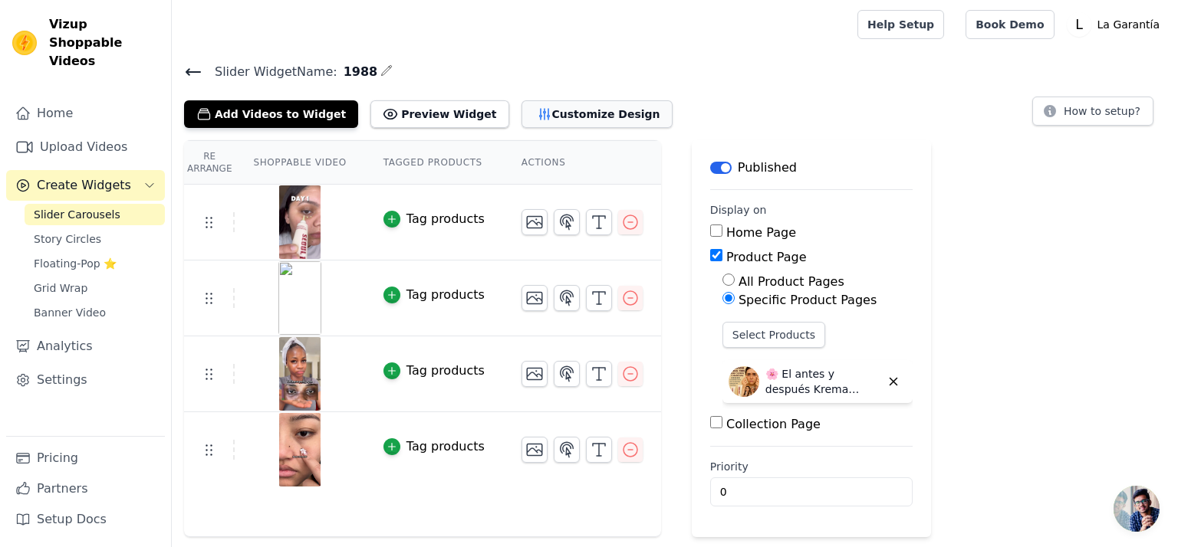
click at [561, 115] on button "Customize Design" at bounding box center [596, 114] width 151 height 28
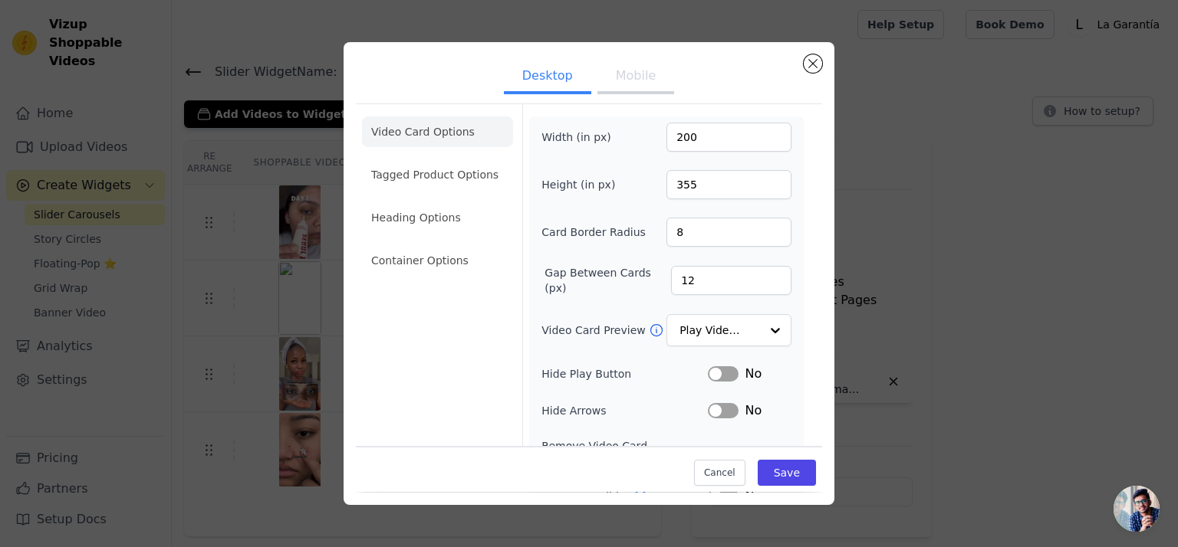
click at [623, 90] on button "Mobile" at bounding box center [635, 78] width 77 height 34
click at [419, 215] on li "Heading Options" at bounding box center [437, 217] width 151 height 31
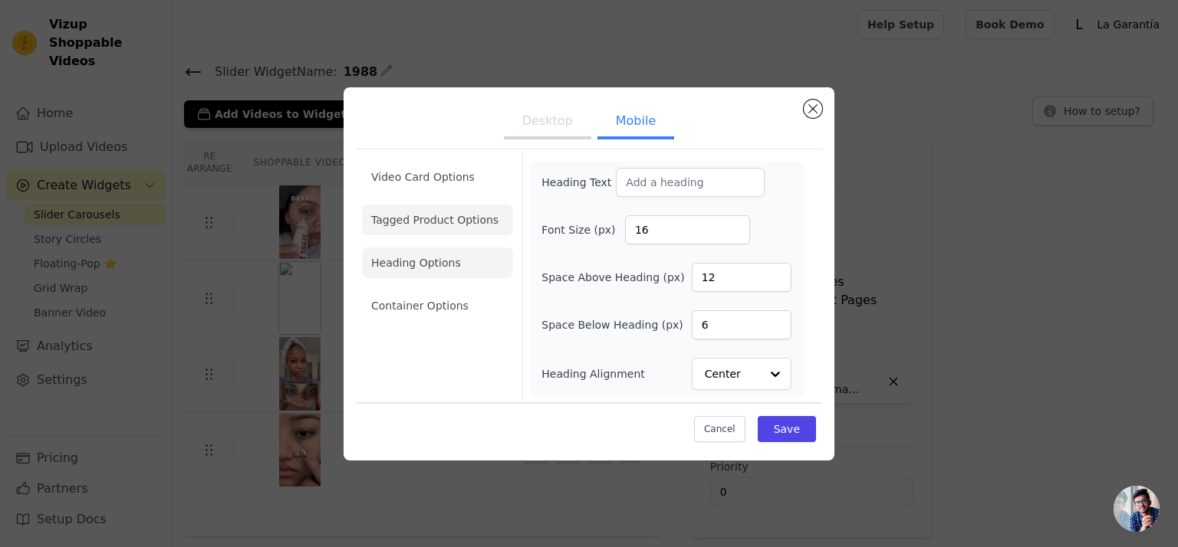
click at [429, 225] on li "Tagged Product Options" at bounding box center [437, 220] width 151 height 31
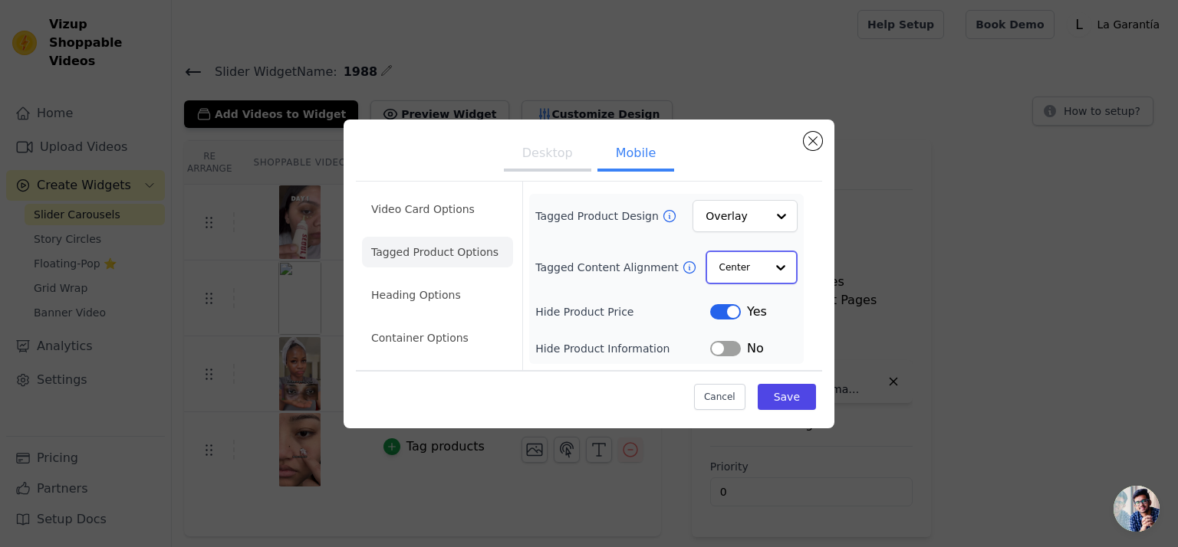
click at [747, 274] on input "Tagged Content Alignment" at bounding box center [742, 267] width 46 height 31
click at [738, 340] on div "Left" at bounding box center [749, 337] width 88 height 32
click at [793, 396] on button "Save" at bounding box center [787, 396] width 58 height 26
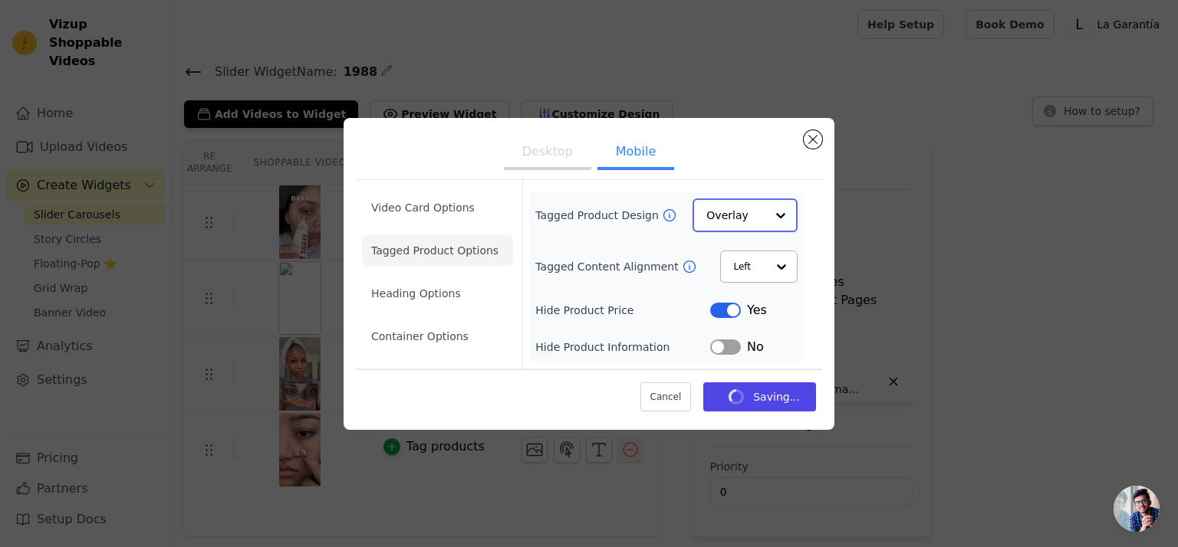
click at [738, 227] on input "Tagged Product Design" at bounding box center [735, 215] width 59 height 31
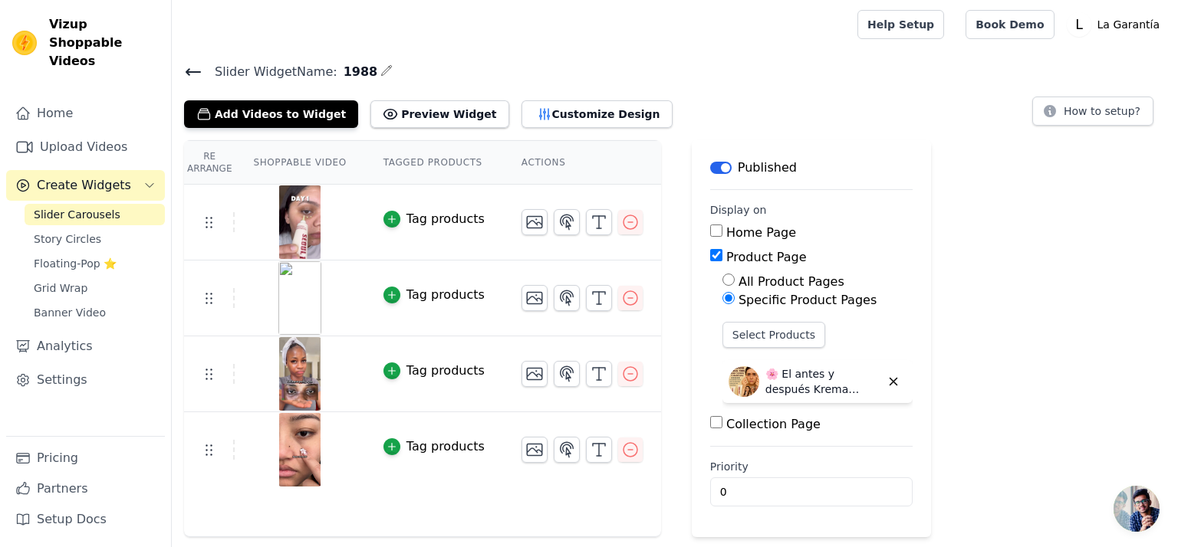
click at [68, 207] on span "Slider Carousels" at bounding box center [77, 214] width 87 height 15
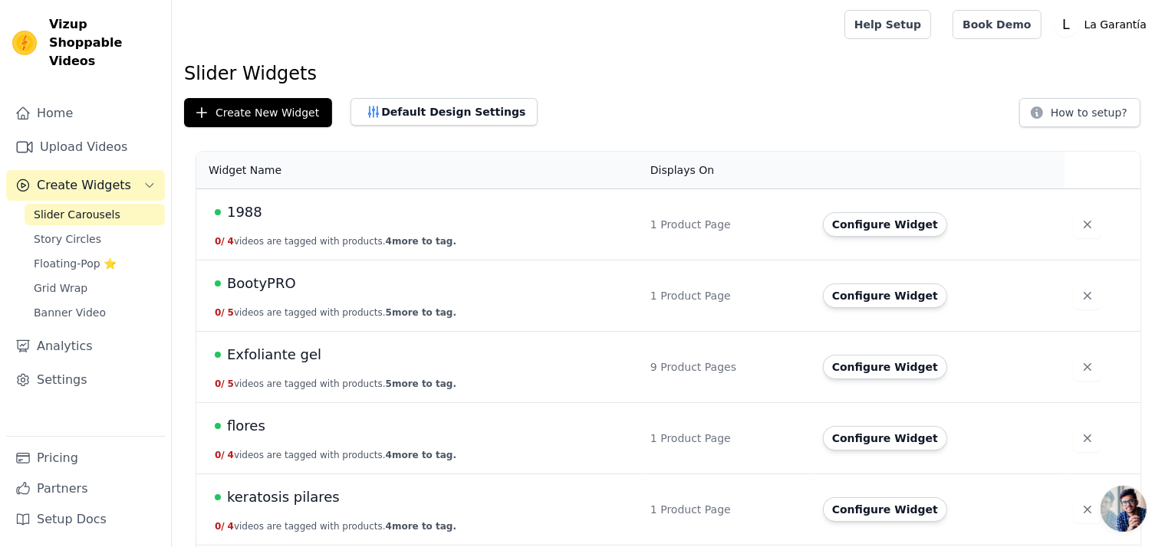
click at [263, 359] on span "Exfoliante gel" at bounding box center [274, 354] width 94 height 21
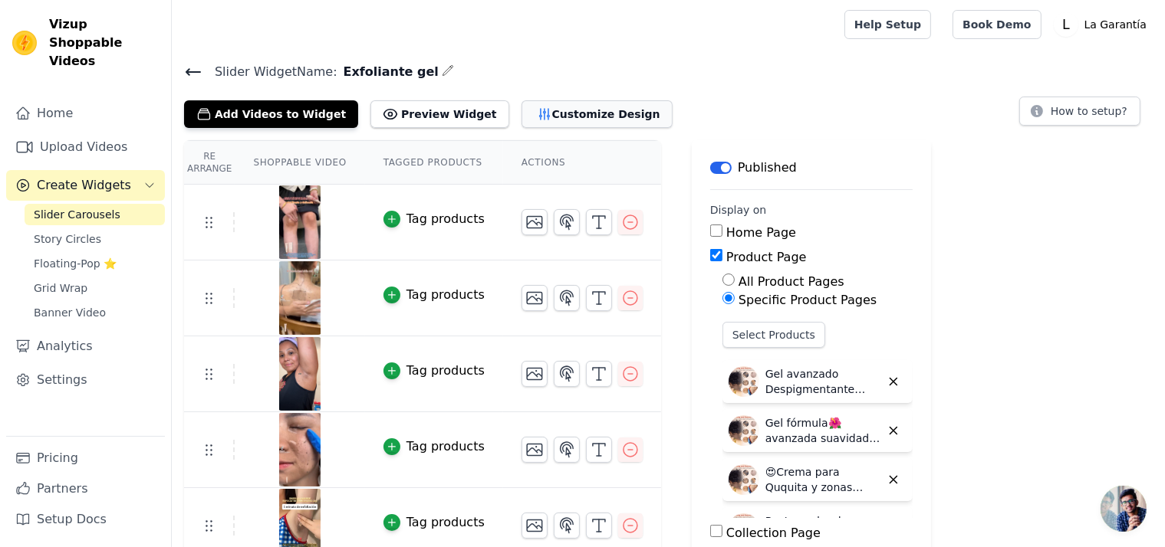
click at [531, 113] on button "Customize Design" at bounding box center [596, 114] width 151 height 28
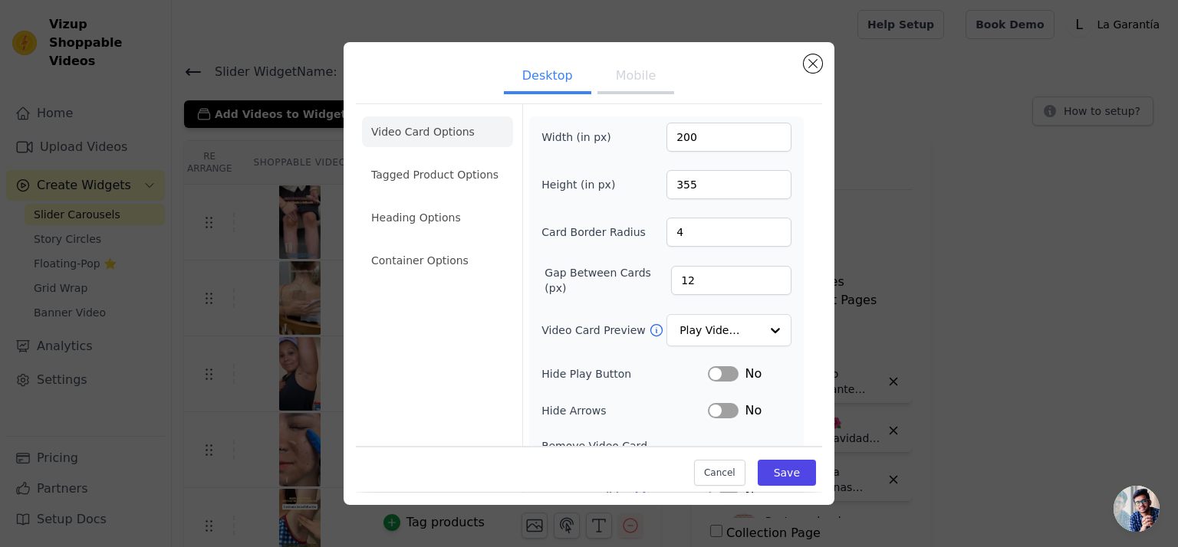
click at [630, 84] on button "Mobile" at bounding box center [635, 78] width 77 height 34
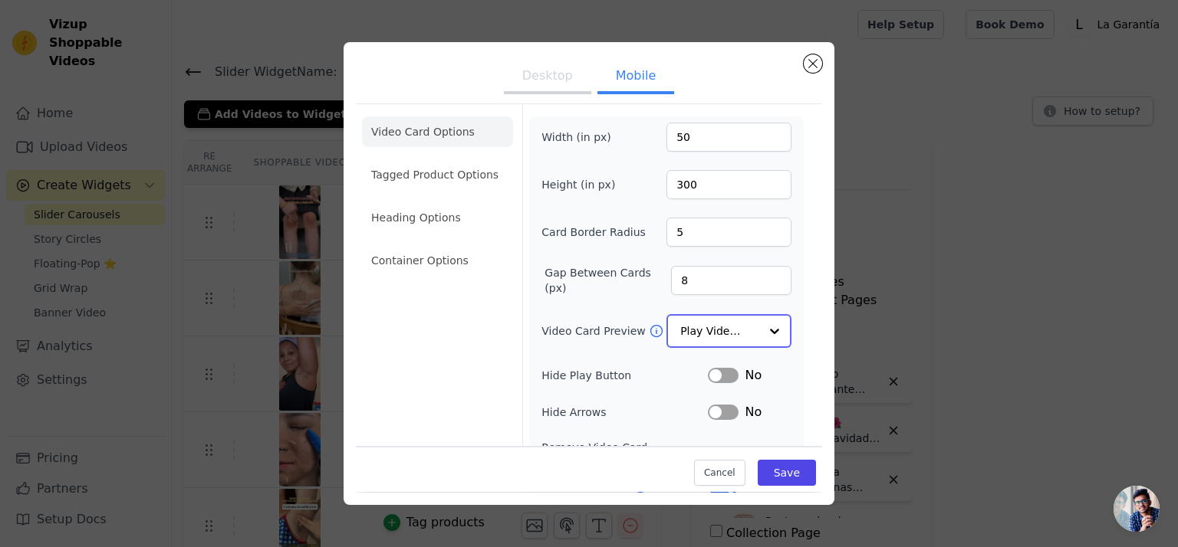
click at [708, 339] on input "Video Card Preview" at bounding box center [719, 331] width 79 height 31
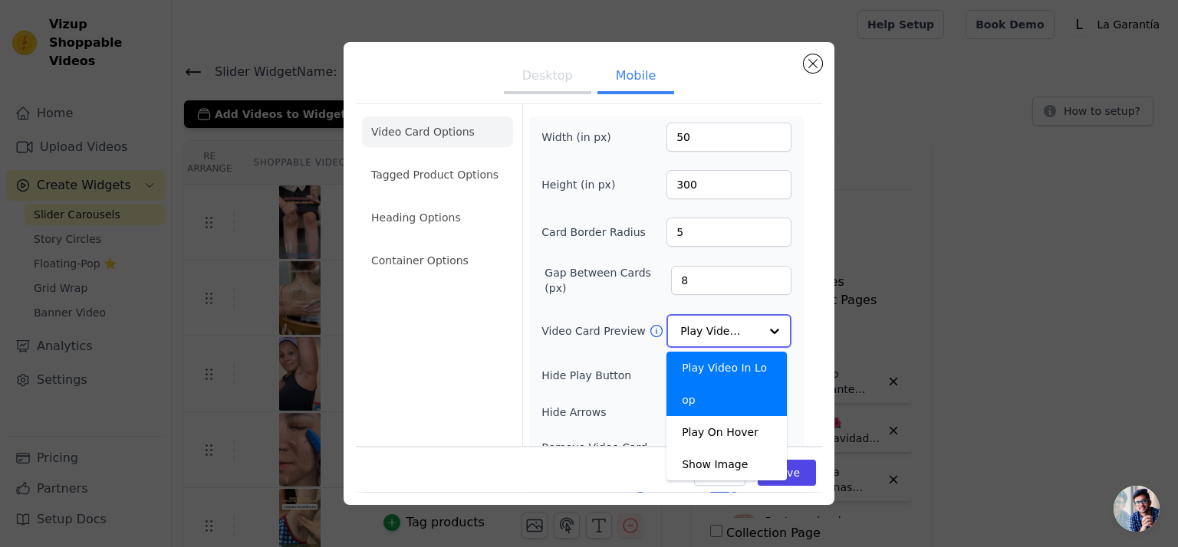
click at [724, 332] on input "Video Card Preview" at bounding box center [719, 331] width 79 height 31
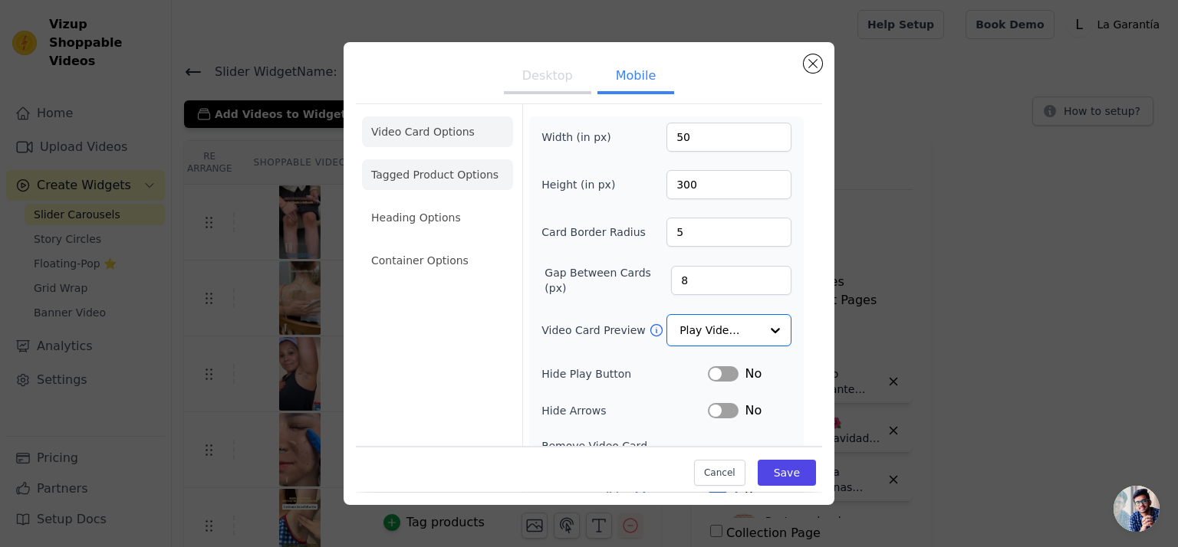
click at [439, 184] on li "Tagged Product Options" at bounding box center [437, 174] width 151 height 31
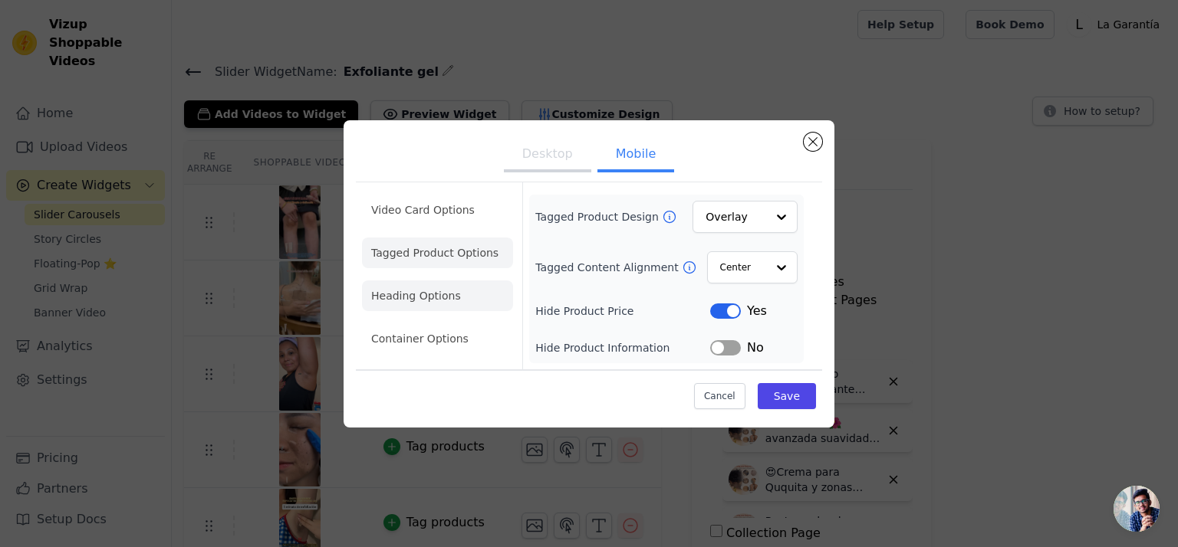
click at [399, 301] on li "Heading Options" at bounding box center [437, 296] width 151 height 31
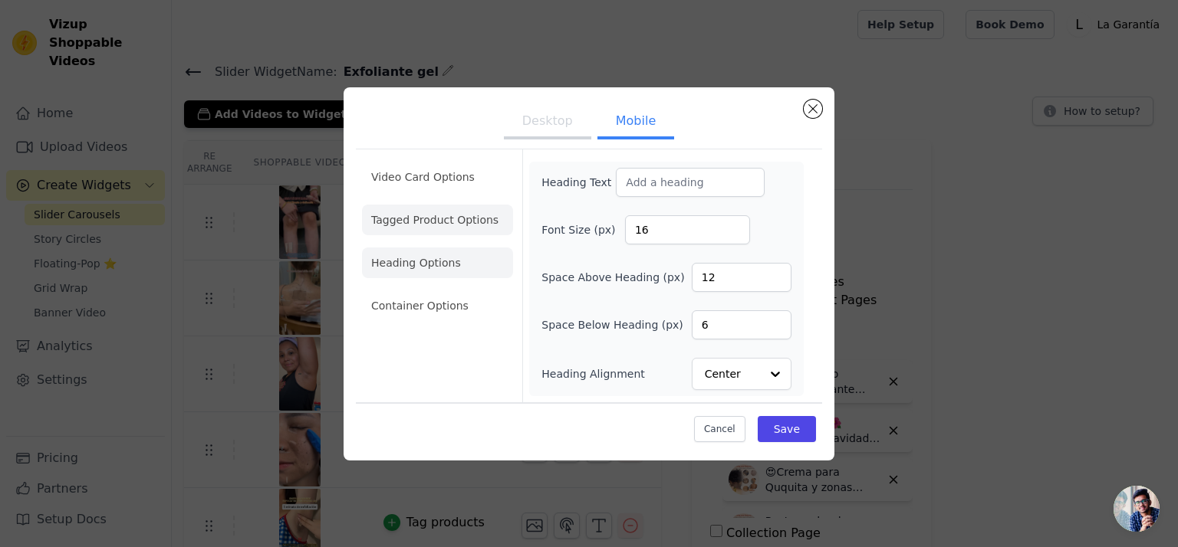
click at [416, 180] on li "Video Card Options" at bounding box center [437, 177] width 151 height 31
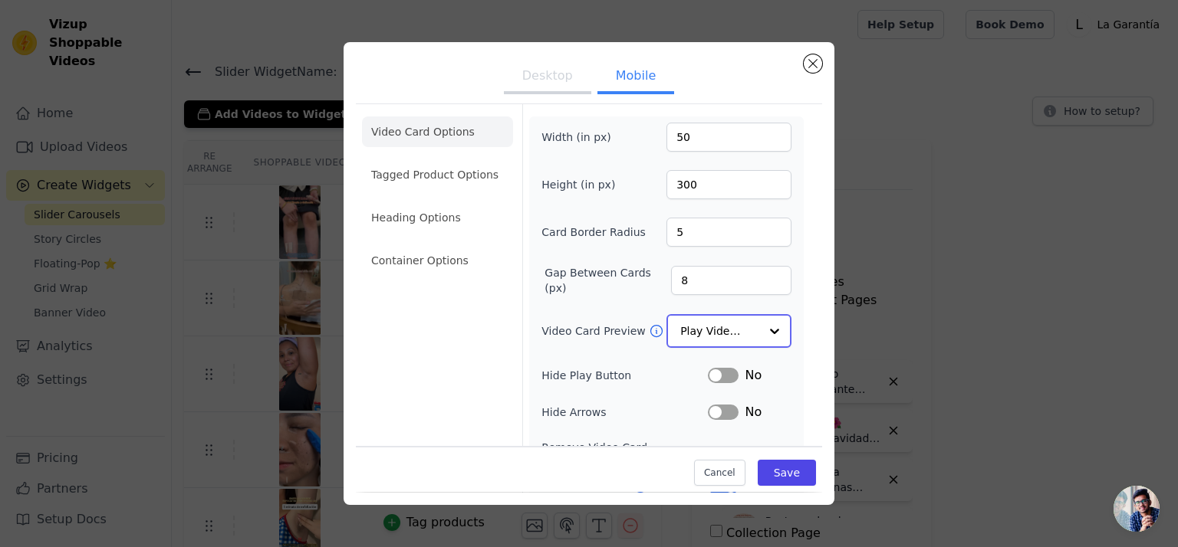
click at [695, 330] on input "Video Card Preview" at bounding box center [719, 331] width 79 height 31
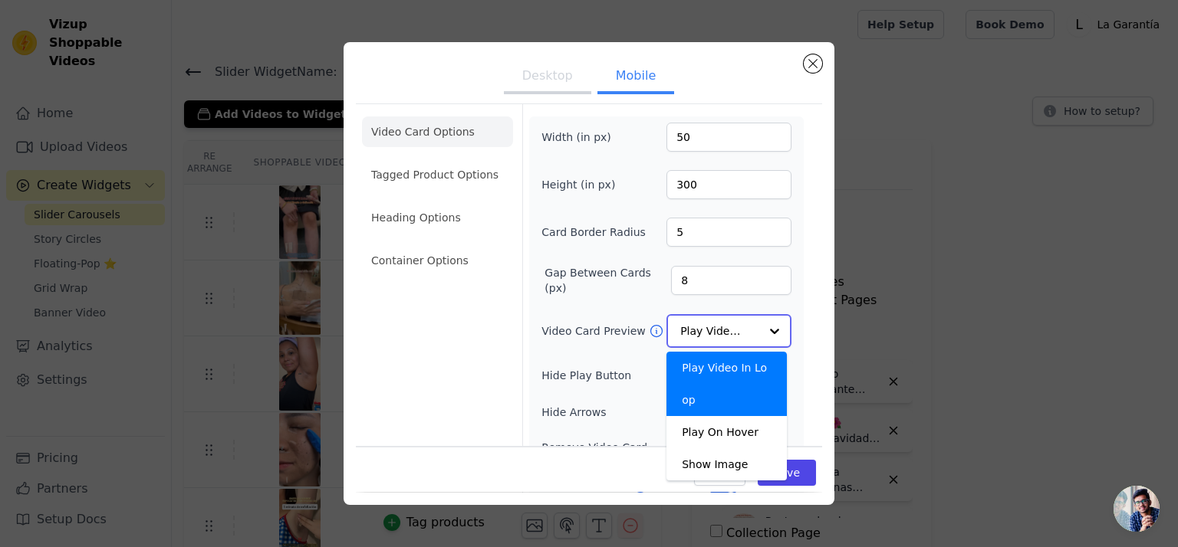
click at [695, 330] on input "Video Card Preview" at bounding box center [719, 331] width 79 height 31
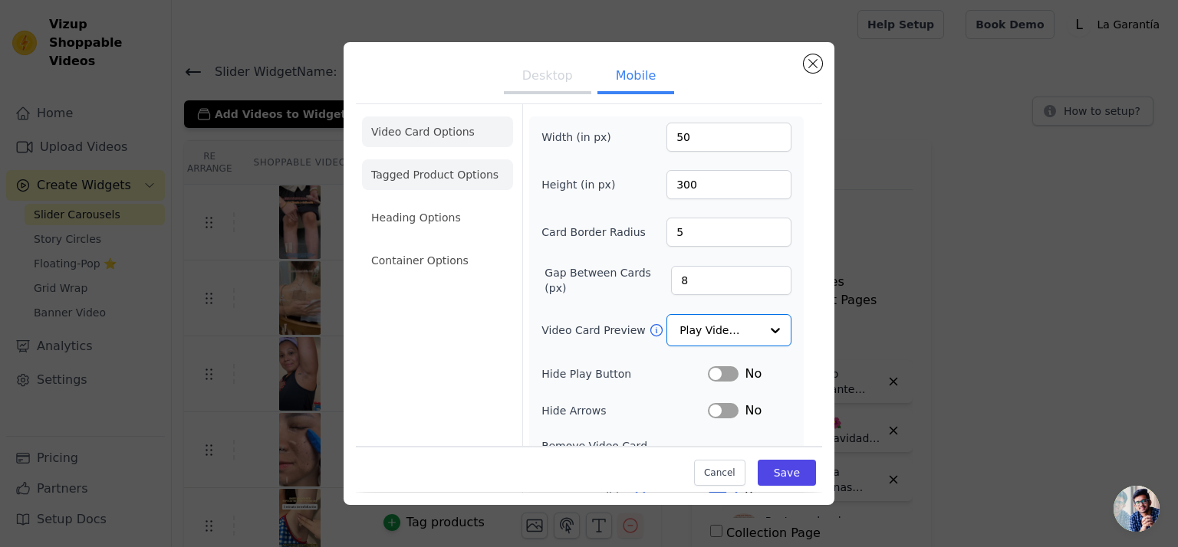
click at [414, 170] on li "Tagged Product Options" at bounding box center [437, 174] width 151 height 31
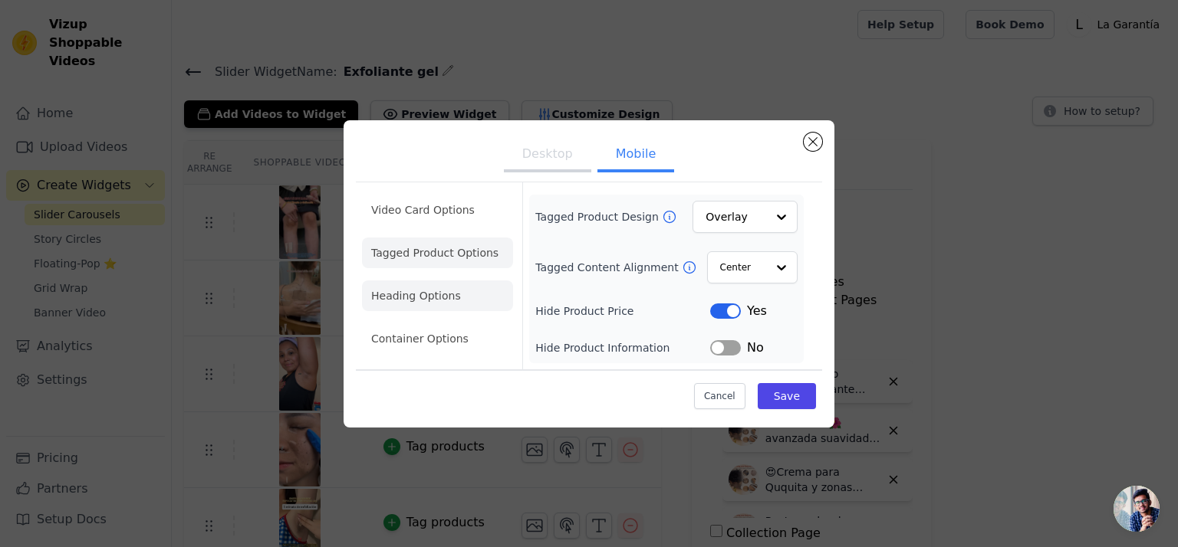
click at [427, 291] on li "Heading Options" at bounding box center [437, 296] width 151 height 31
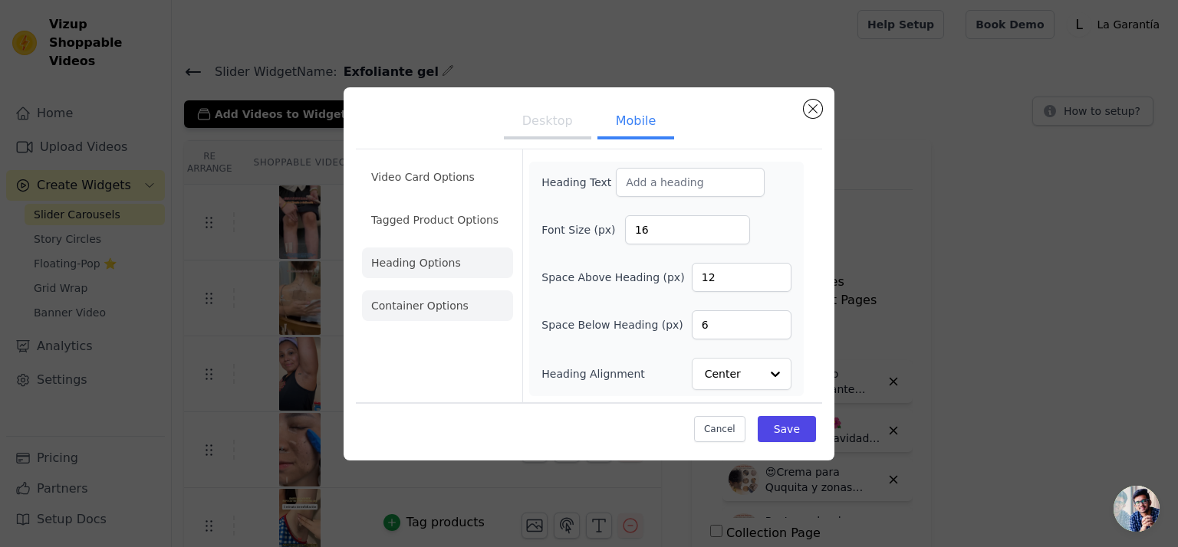
click at [422, 298] on li "Container Options" at bounding box center [437, 306] width 151 height 31
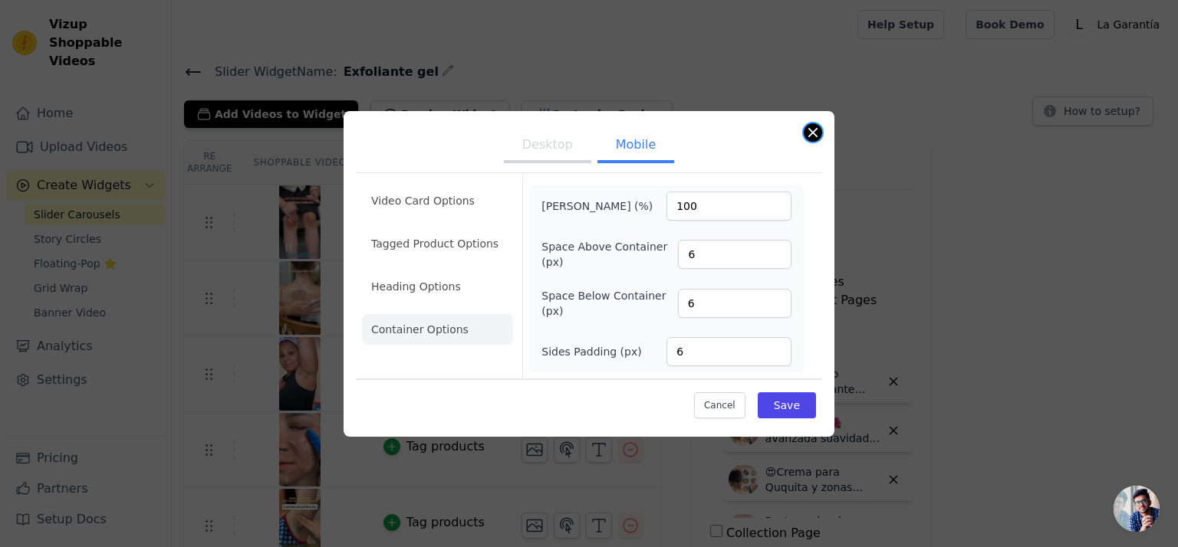
click at [804, 135] on button "Close modal" at bounding box center [813, 132] width 18 height 18
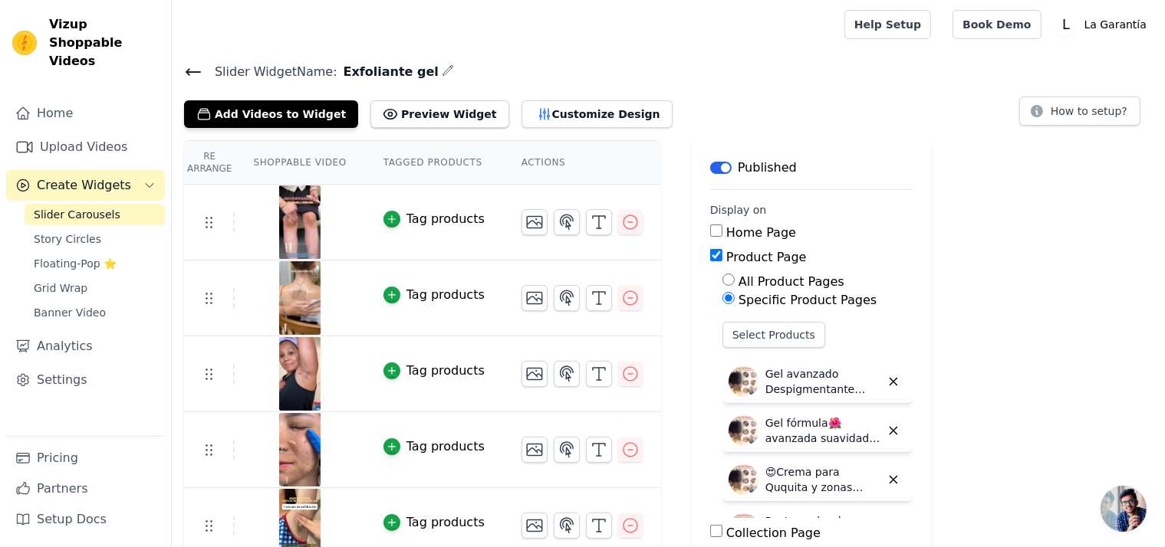
click at [75, 205] on link "Slider Carousels" at bounding box center [95, 214] width 140 height 21
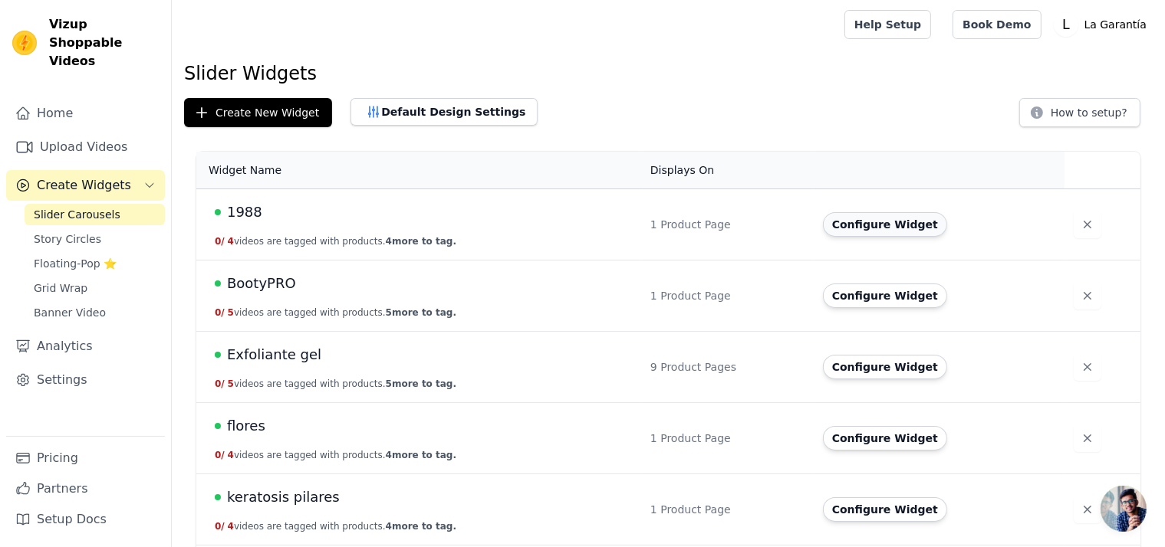
click at [893, 228] on button "Configure Widget" at bounding box center [885, 224] width 124 height 25
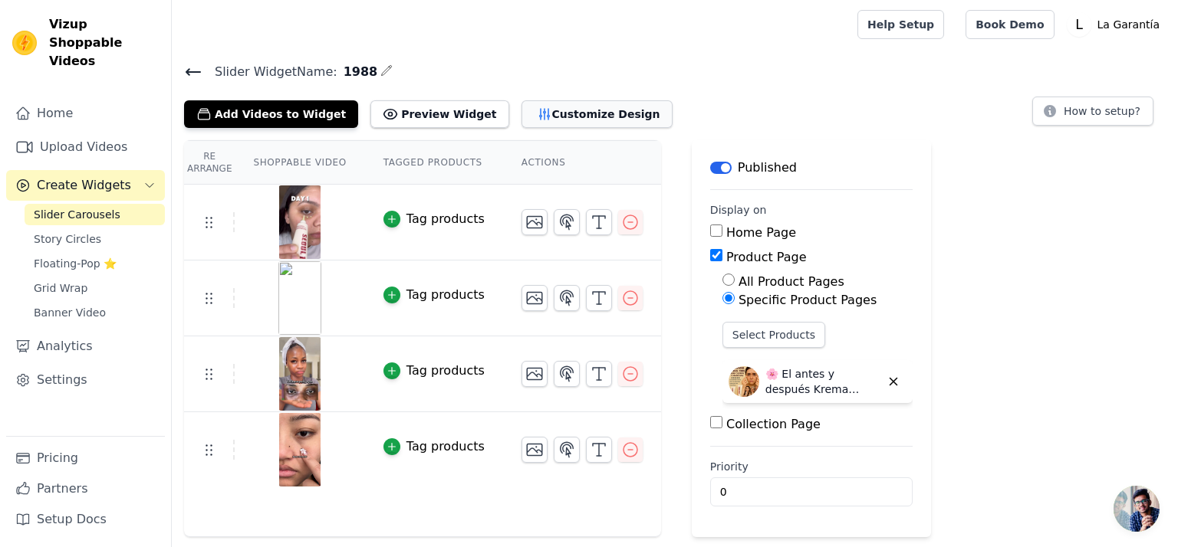
click at [537, 113] on button "Customize Design" at bounding box center [596, 114] width 151 height 28
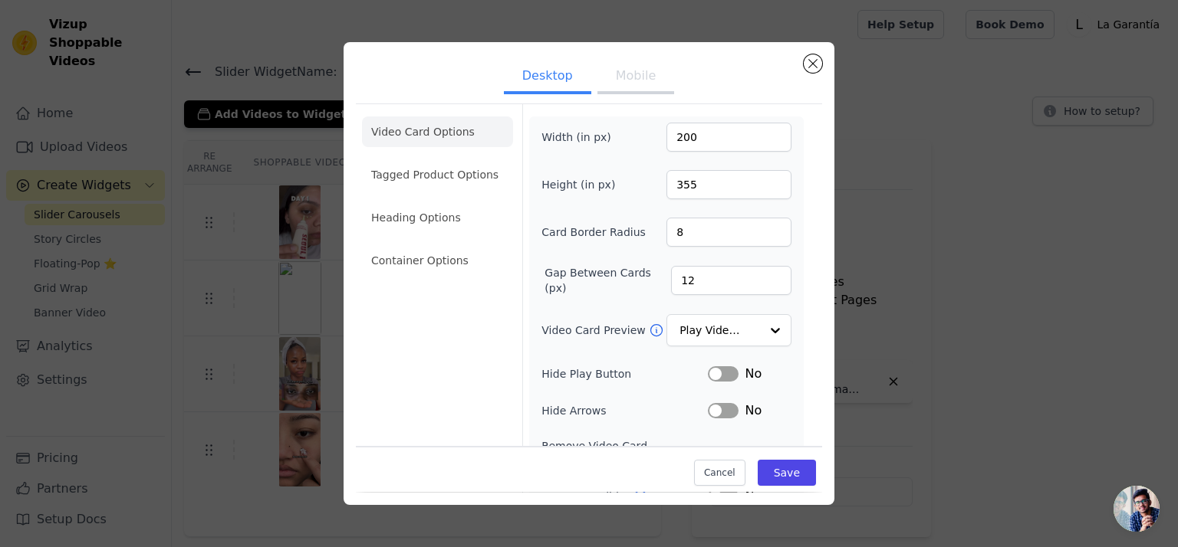
click at [630, 85] on button "Mobile" at bounding box center [635, 78] width 77 height 34
click at [638, 234] on div "Card Border Radius 8" at bounding box center [666, 232] width 250 height 29
type input "5"
type input "1"
type input "8"
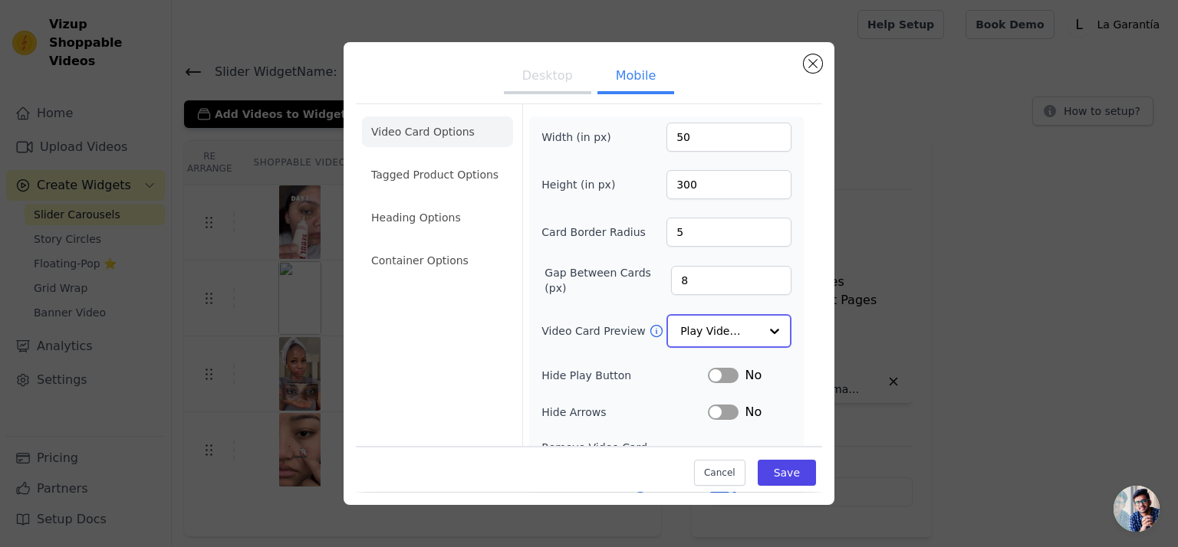
click at [708, 335] on input "Video Card Preview" at bounding box center [719, 331] width 79 height 31
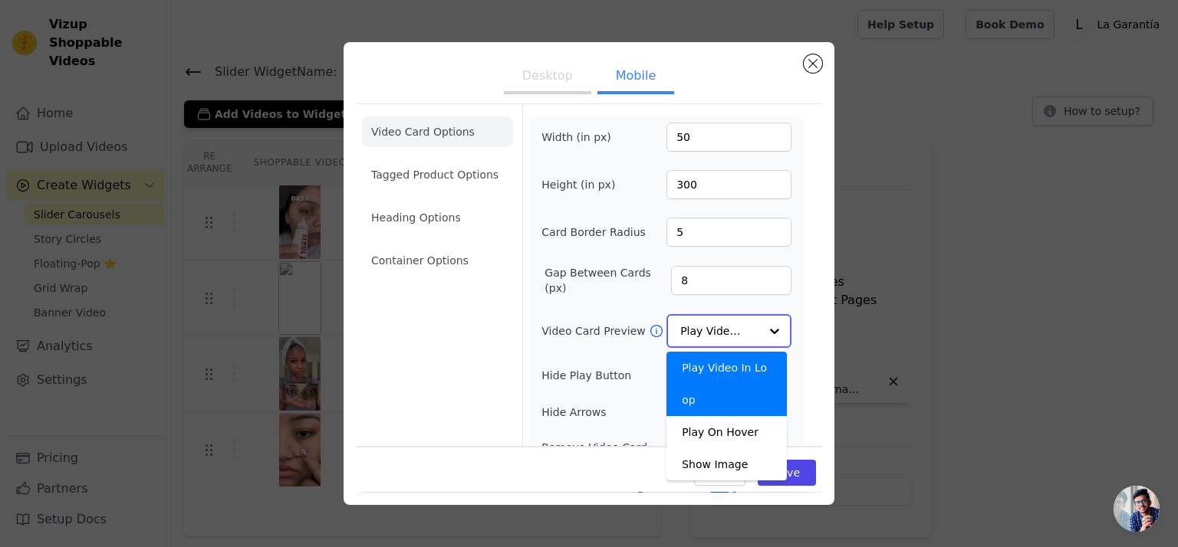
click at [708, 335] on input "Video Card Preview" at bounding box center [719, 331] width 79 height 31
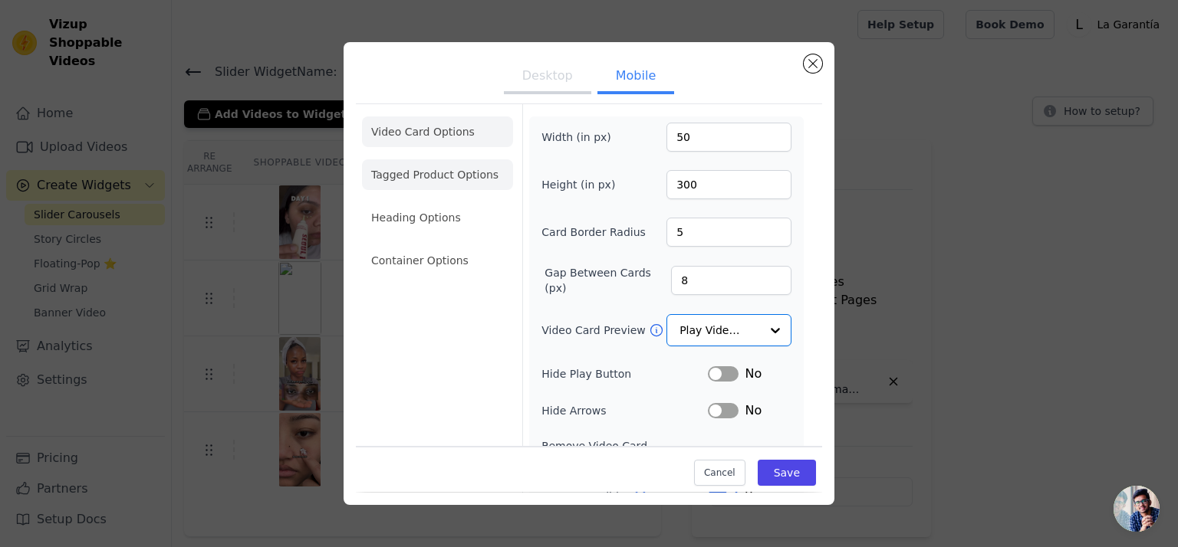
click at [441, 175] on li "Tagged Product Options" at bounding box center [437, 174] width 151 height 31
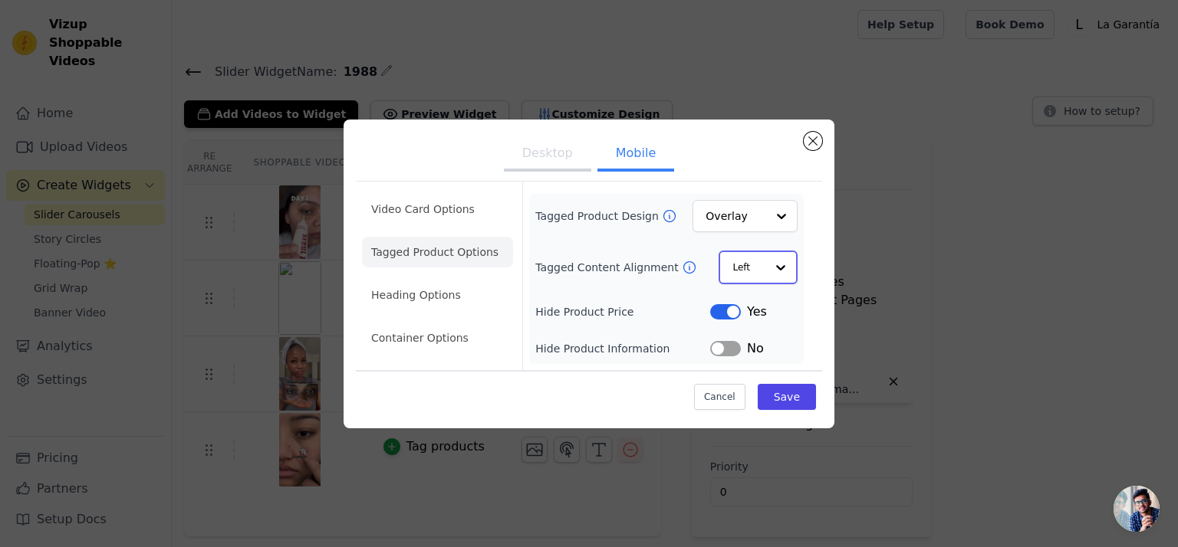
click at [744, 265] on input "Tagged Content Alignment" at bounding box center [748, 267] width 33 height 31
click at [751, 304] on div "Center" at bounding box center [756, 304] width 77 height 32
click at [436, 289] on li "Heading Options" at bounding box center [437, 296] width 151 height 31
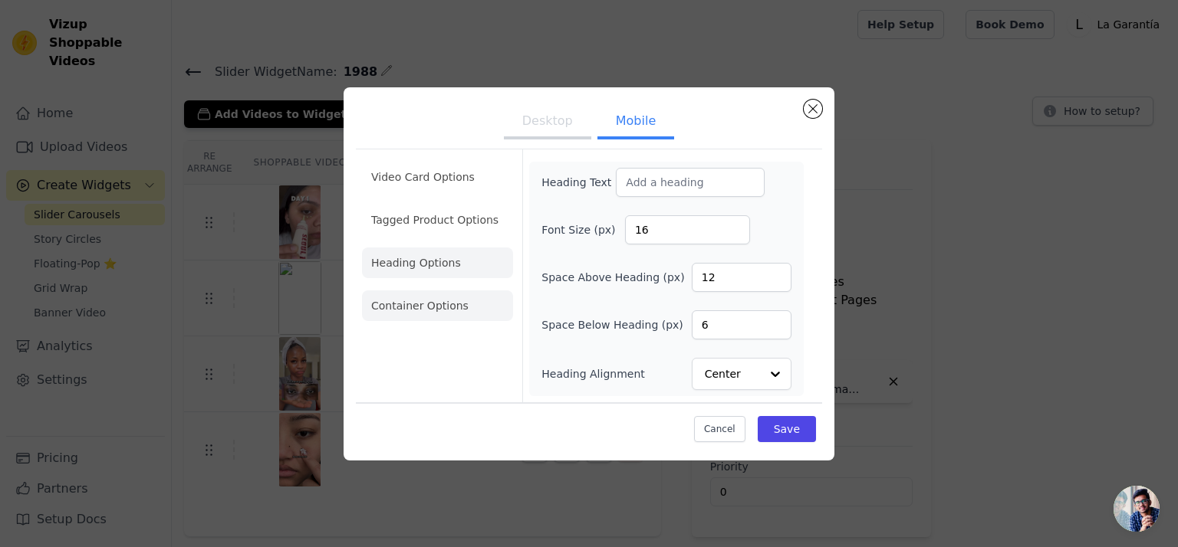
click at [421, 306] on li "Container Options" at bounding box center [437, 306] width 151 height 31
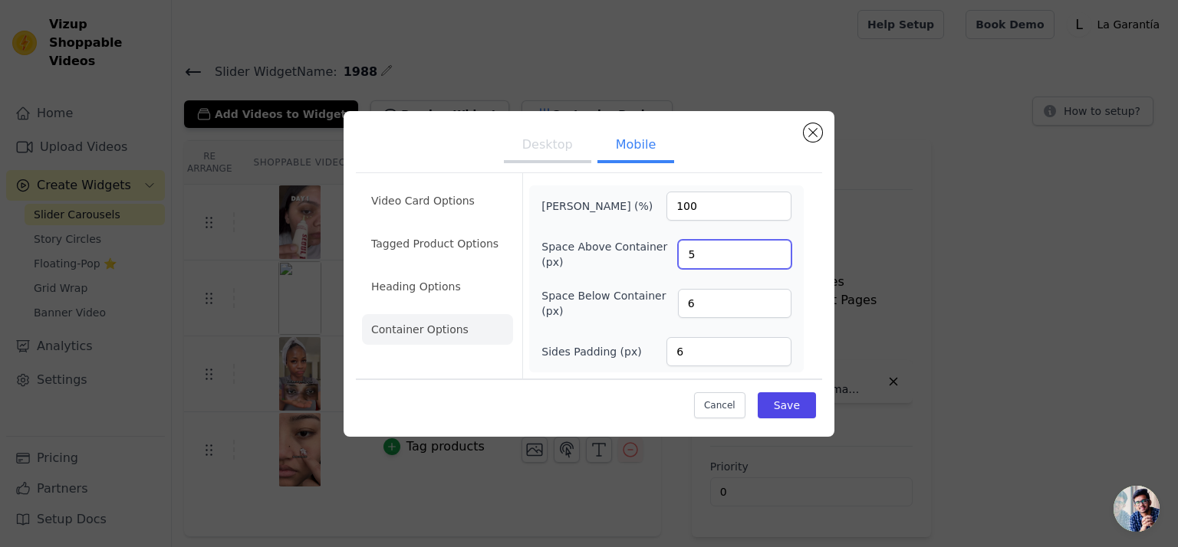
click at [661, 252] on div "Space Above Container (px) 5" at bounding box center [666, 254] width 250 height 31
type input "6"
click at [788, 393] on button "Save" at bounding box center [787, 406] width 58 height 26
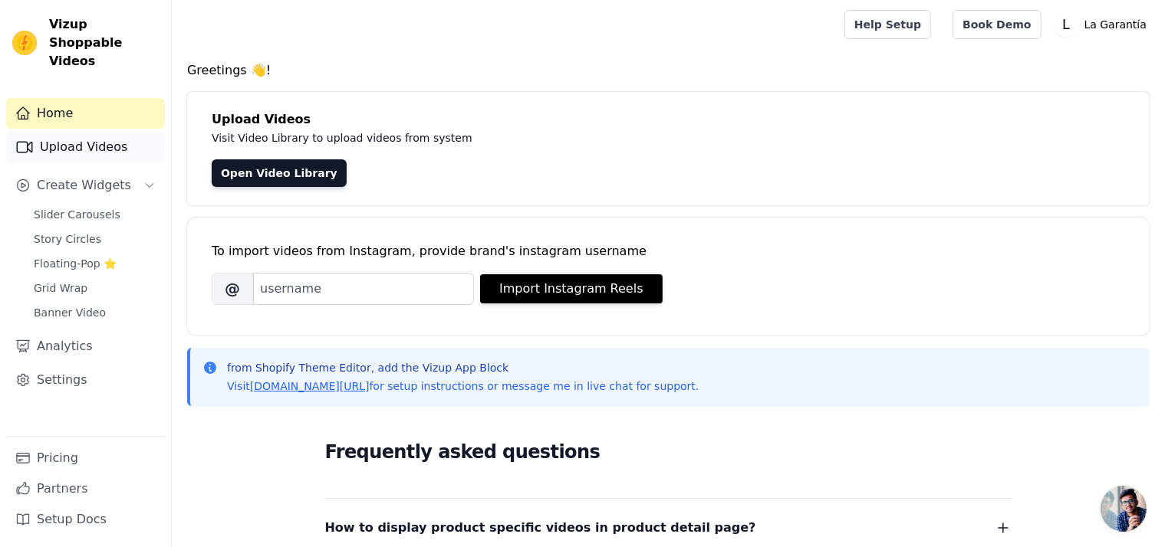
click at [74, 132] on link "Upload Videos" at bounding box center [85, 147] width 159 height 31
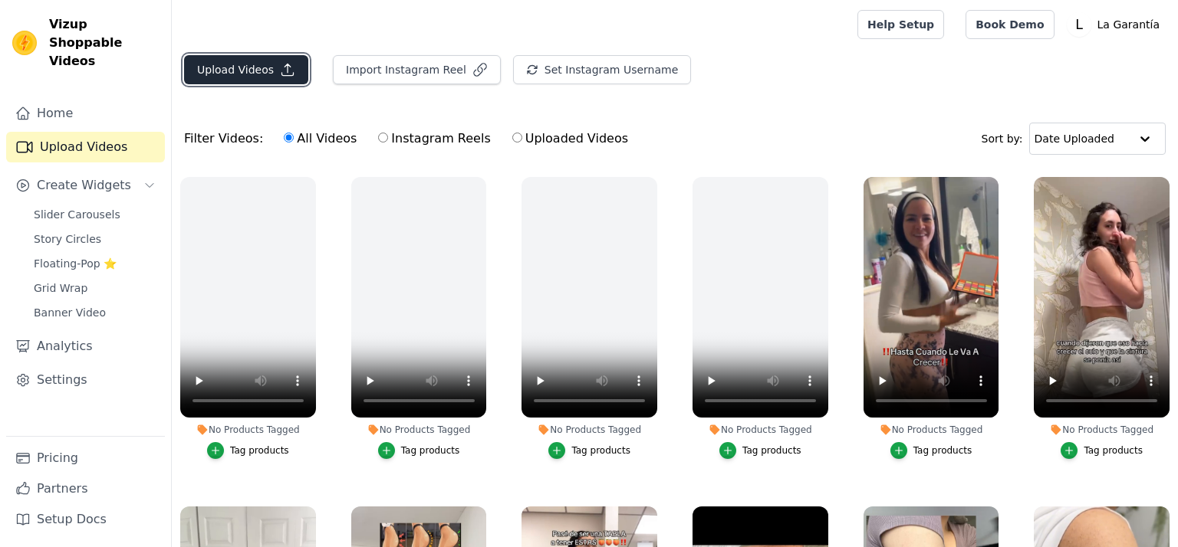
click at [226, 71] on button "Upload Videos" at bounding box center [246, 69] width 124 height 29
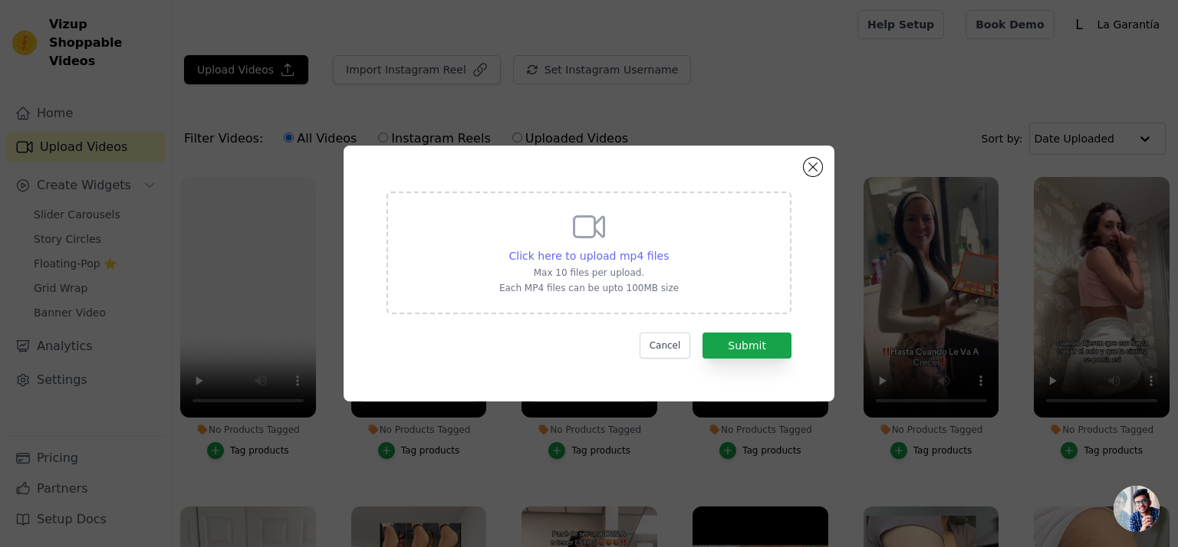
click at [557, 261] on span "Click here to upload mp4 files" at bounding box center [589, 256] width 160 height 12
click at [668, 248] on input "Click here to upload mp4 files Max 10 files per upload. Each MP4 files can be u…" at bounding box center [668, 248] width 1 height 1
type input "C:\fakepath\1988.mp4"
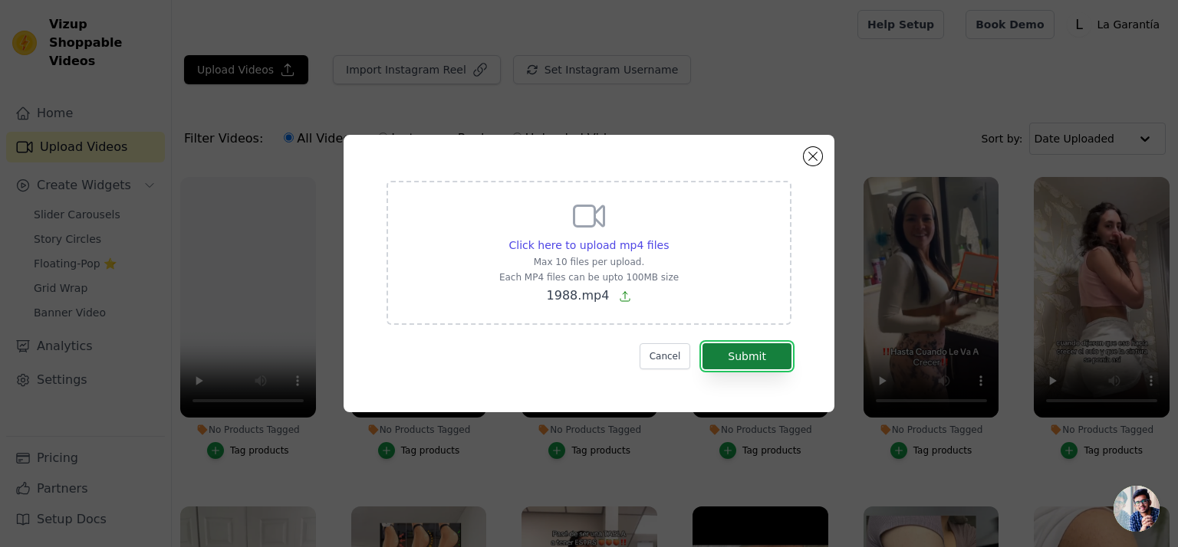
click at [748, 360] on button "Submit" at bounding box center [746, 357] width 89 height 26
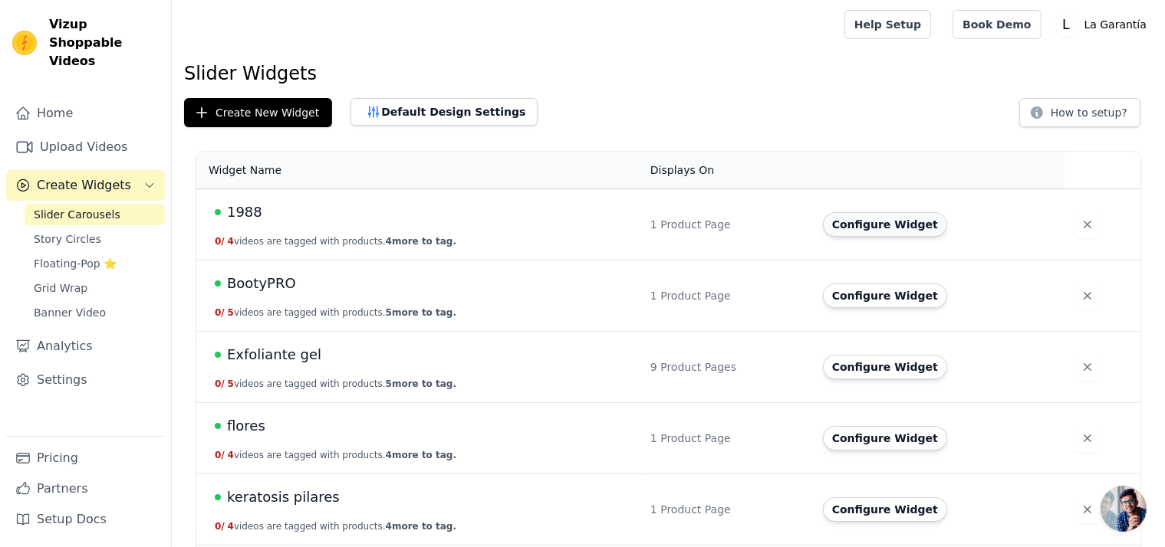
click at [883, 226] on button "Configure Widget" at bounding box center [885, 224] width 124 height 25
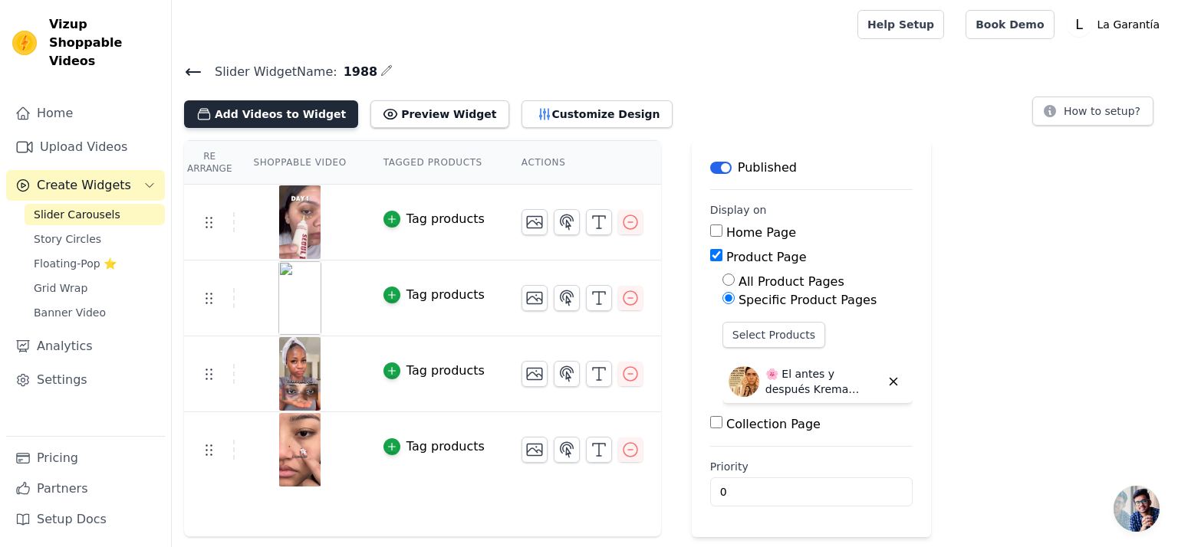
click at [268, 111] on button "Add Videos to Widget" at bounding box center [271, 114] width 174 height 28
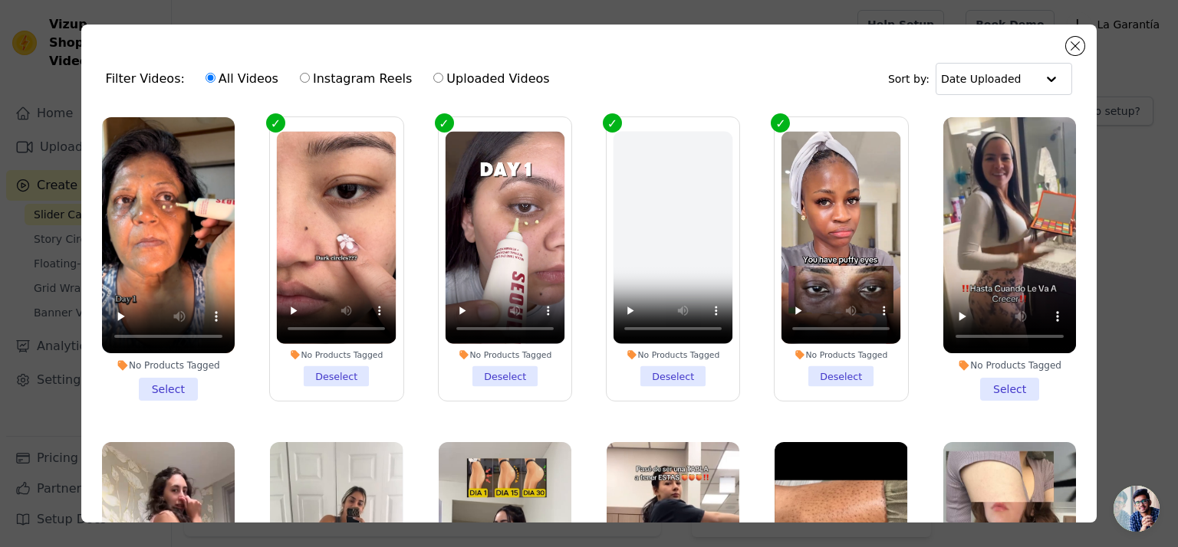
click at [173, 381] on li "No Products Tagged Select" at bounding box center [168, 259] width 133 height 284
click at [0, 0] on input "No Products Tagged Select" at bounding box center [0, 0] width 0 height 0
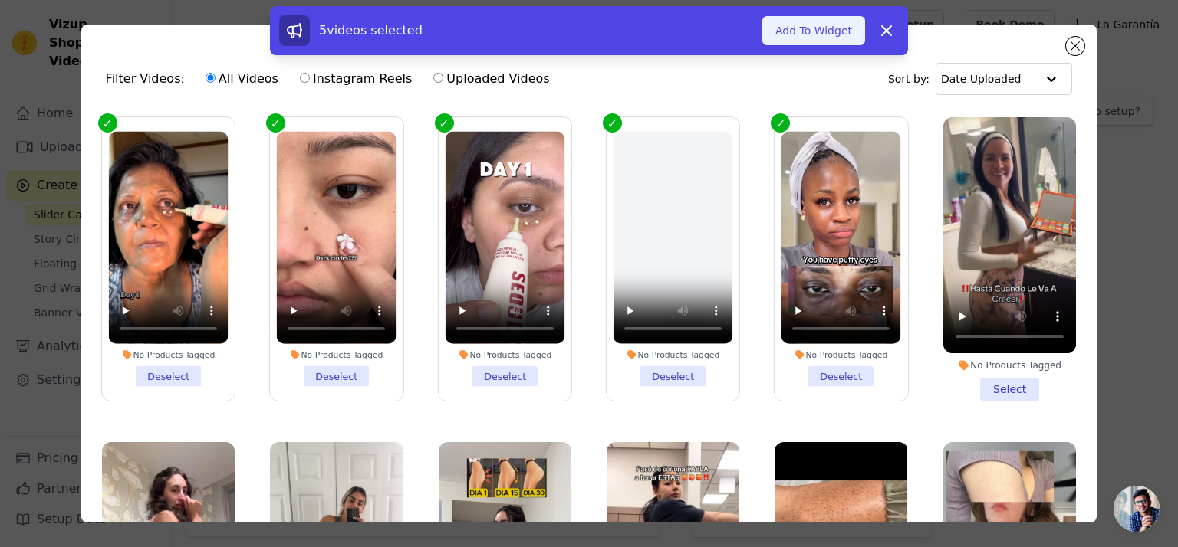
click at [810, 32] on button "Add To Widget" at bounding box center [813, 30] width 103 height 29
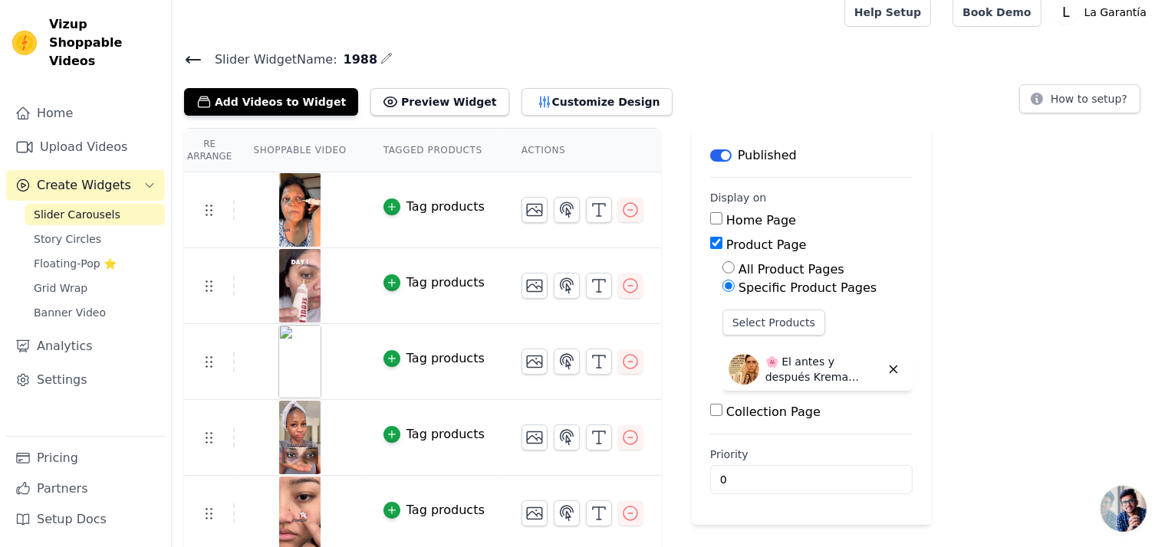
scroll to position [15, 0]
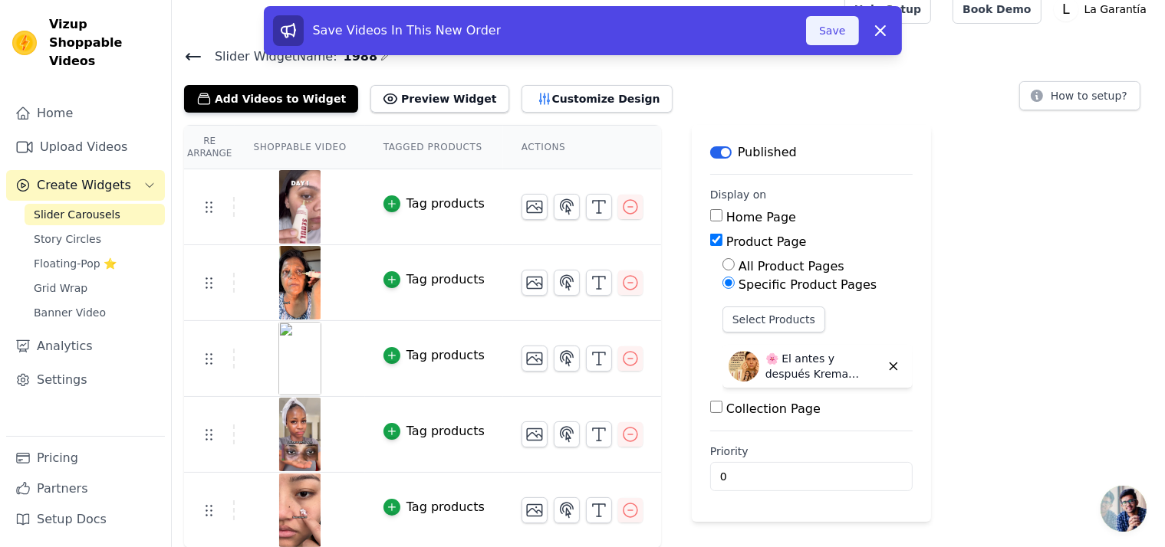
click at [835, 29] on button "Save" at bounding box center [832, 30] width 52 height 29
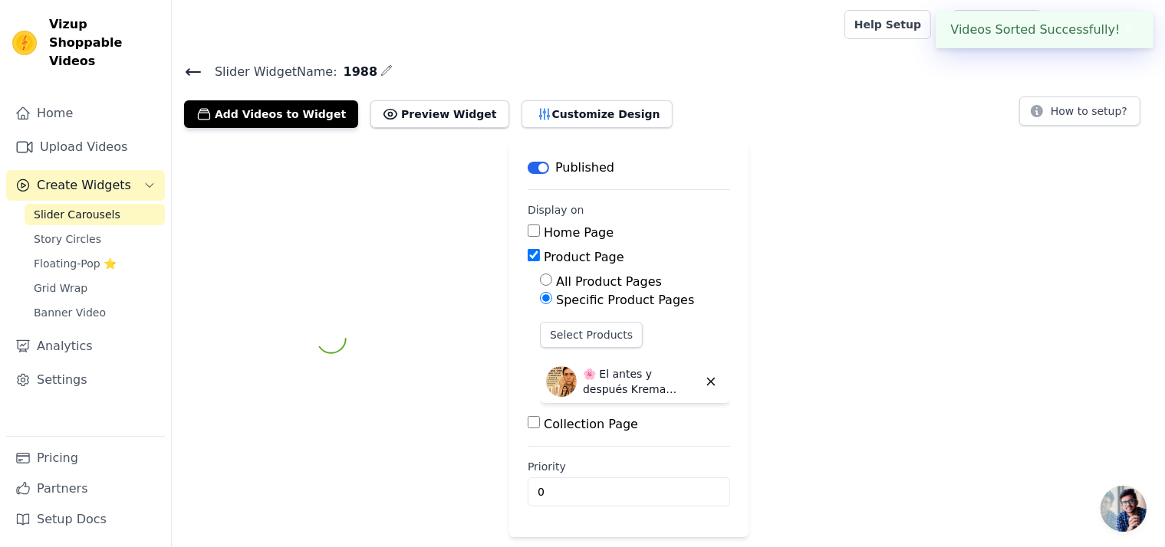
scroll to position [0, 0]
